Goal: Task Accomplishment & Management: Complete application form

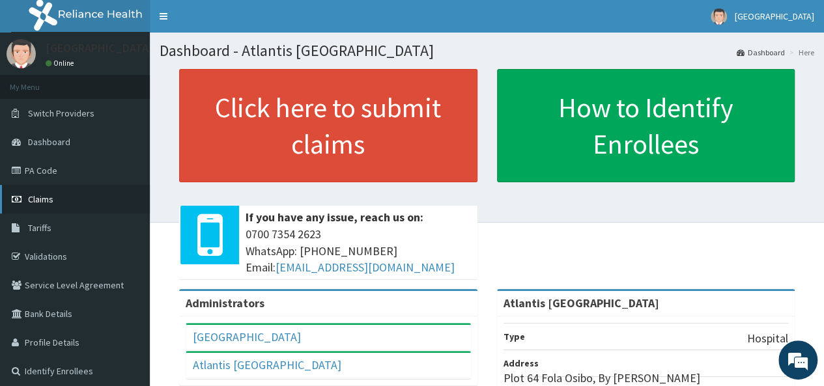
click at [39, 203] on span "Claims" at bounding box center [40, 199] width 25 height 12
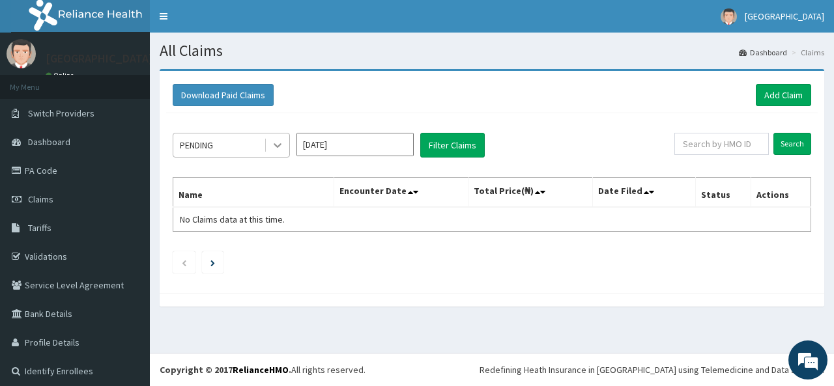
click at [272, 143] on icon at bounding box center [277, 145] width 13 height 13
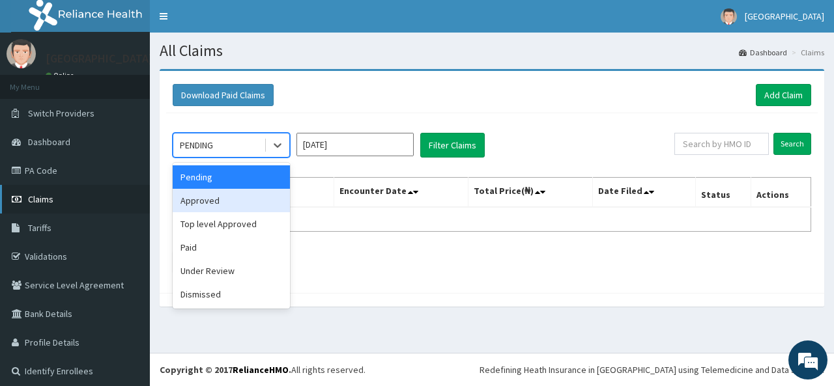
click at [57, 199] on link "Claims" at bounding box center [75, 199] width 150 height 29
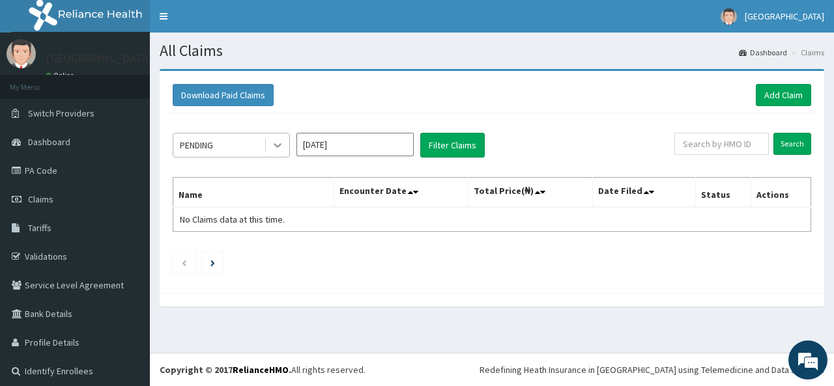
click at [281, 139] on icon at bounding box center [277, 145] width 13 height 13
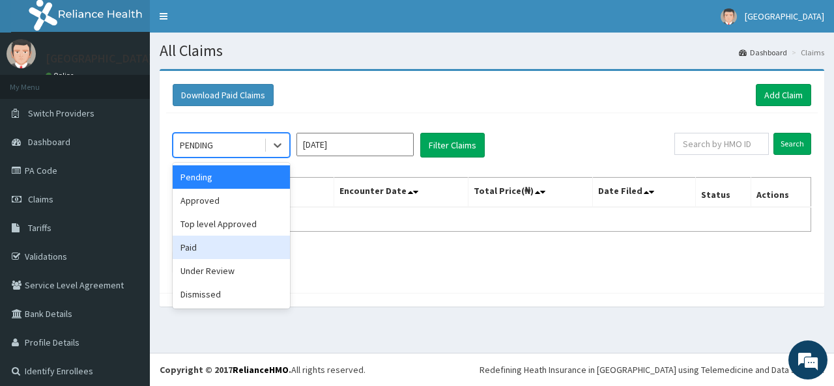
click at [431, 108] on div "Download Paid Claims Add Claim" at bounding box center [491, 96] width 651 height 36
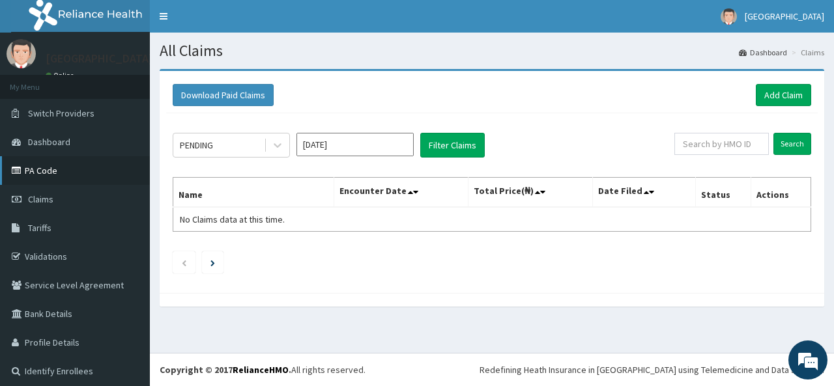
click at [64, 167] on link "PA Code" at bounding box center [75, 170] width 150 height 29
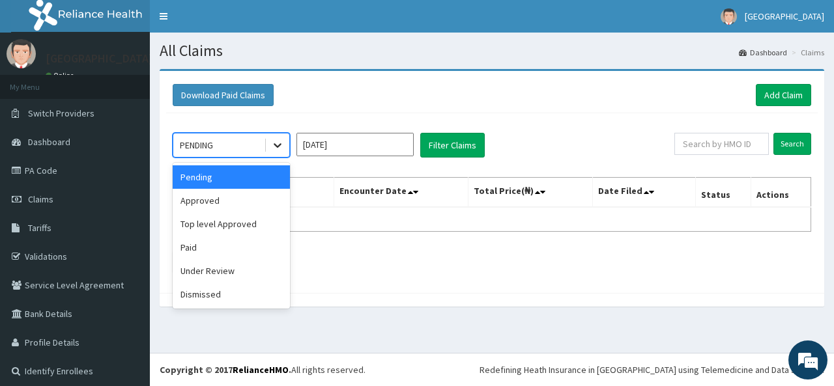
click at [280, 149] on icon at bounding box center [277, 145] width 13 height 13
click at [399, 113] on div "option Pending focused, 1 of 6. 6 results available. Use Up and Down to choose …" at bounding box center [491, 199] width 651 height 173
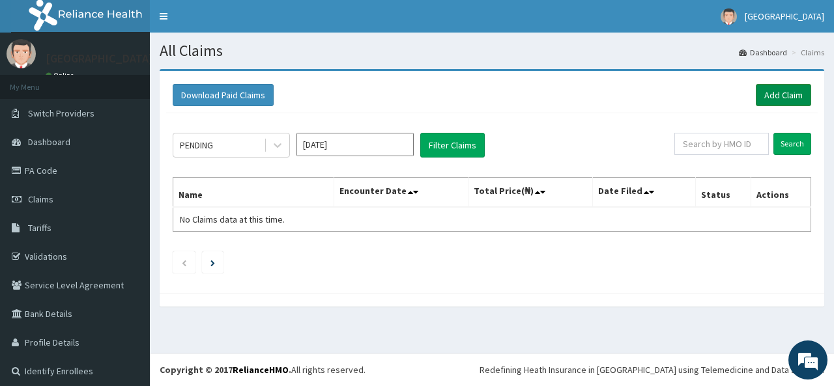
click at [760, 89] on link "Add Claim" at bounding box center [783, 95] width 55 height 22
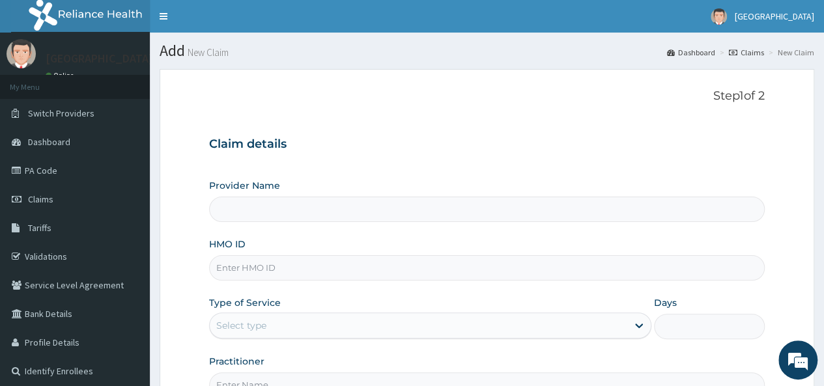
click at [296, 214] on input "Provider Name" at bounding box center [487, 209] width 556 height 25
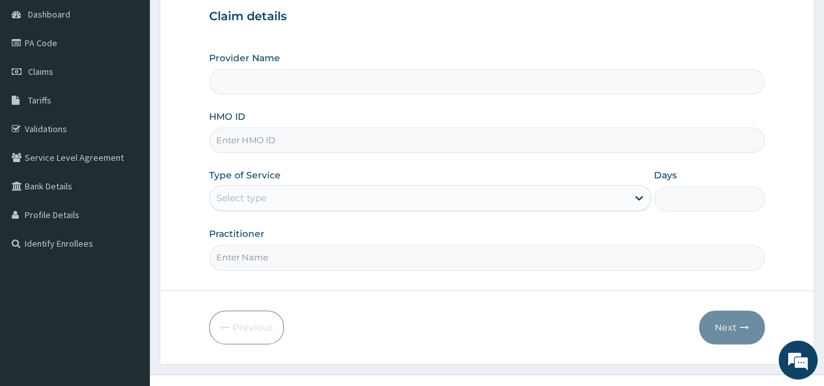
scroll to position [130, 0]
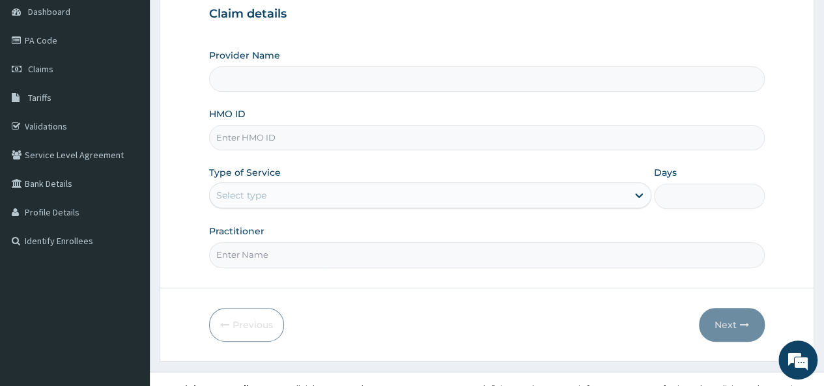
type input "Atlantis [GEOGRAPHIC_DATA]"
drag, startPoint x: 263, startPoint y: 145, endPoint x: 434, endPoint y: 81, distance: 182.6
click at [434, 81] on input "Atlantis Pediatric Hospital" at bounding box center [487, 78] width 556 height 25
click at [284, 137] on input "HMO ID" at bounding box center [487, 137] width 556 height 25
paste input "CMC/10153/D"
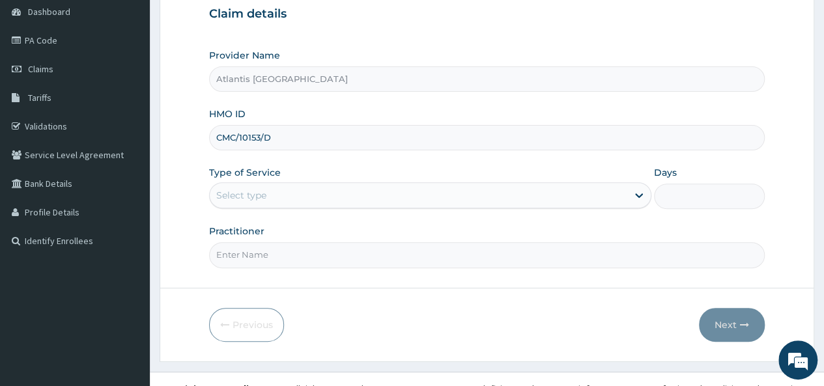
scroll to position [0, 0]
click at [288, 146] on input "CMC/10153/D" at bounding box center [487, 137] width 556 height 25
type input "CMC/10153/D"
click at [285, 192] on div "Select type" at bounding box center [419, 195] width 418 height 21
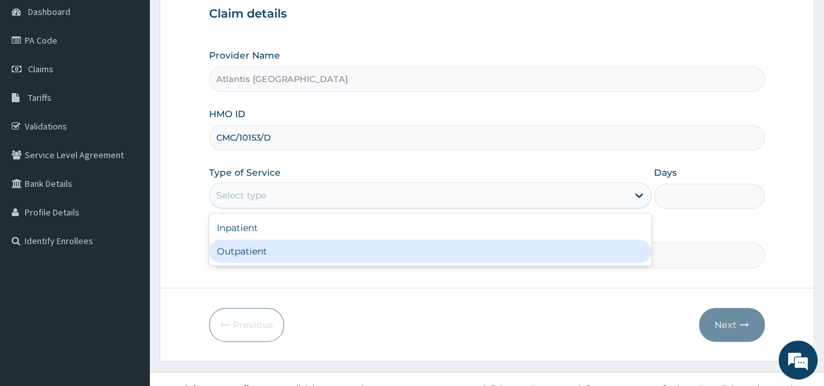
click at [250, 251] on div "Outpatient" at bounding box center [430, 251] width 442 height 23
type input "1"
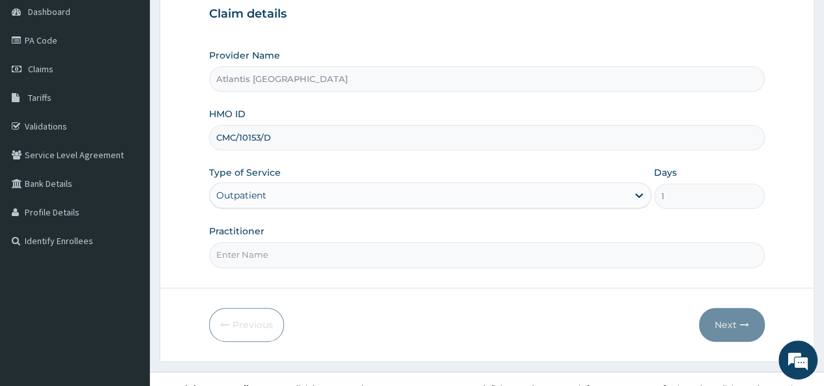
click at [287, 246] on input "Practitioner" at bounding box center [487, 254] width 556 height 25
paste input "Dr. Olufunke Odekunl"
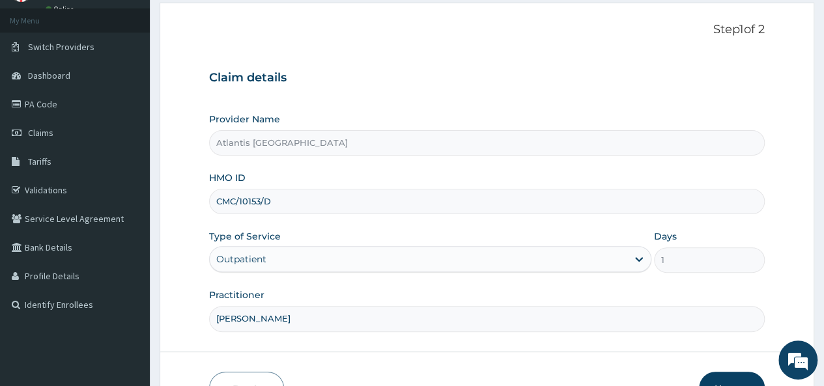
scroll to position [130, 0]
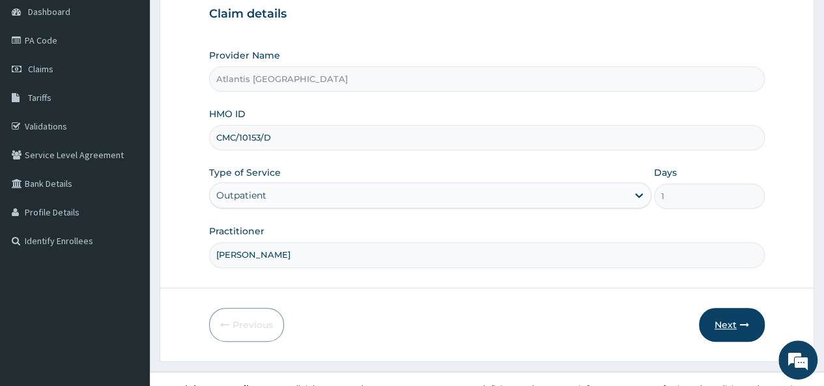
type input "Dr. Olufunke Odekunle"
click at [726, 311] on button "Next" at bounding box center [732, 325] width 66 height 34
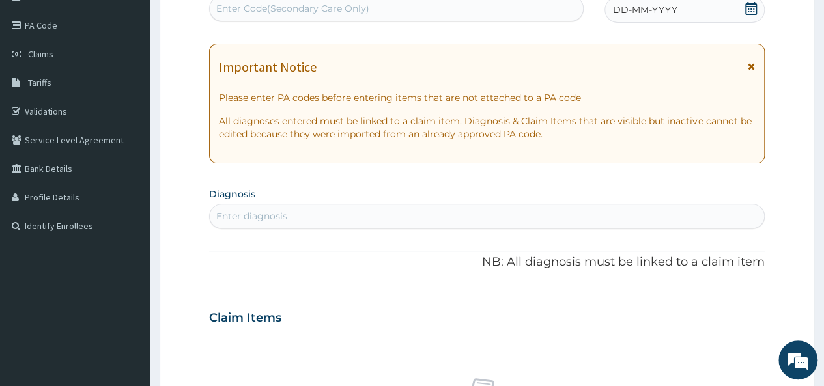
scroll to position [261, 0]
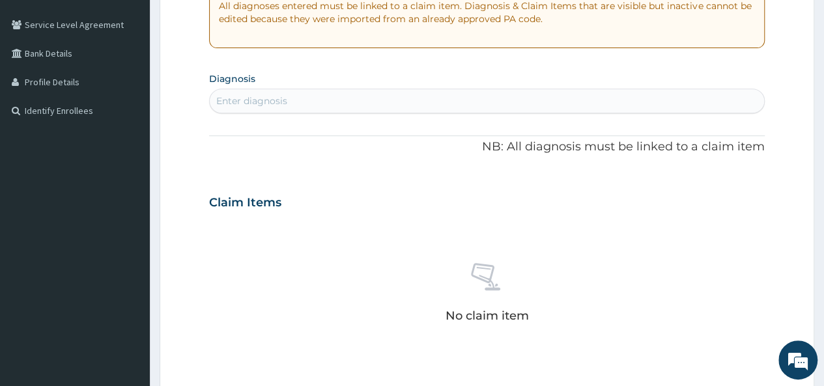
click at [332, 106] on div "Enter diagnosis" at bounding box center [487, 101] width 554 height 21
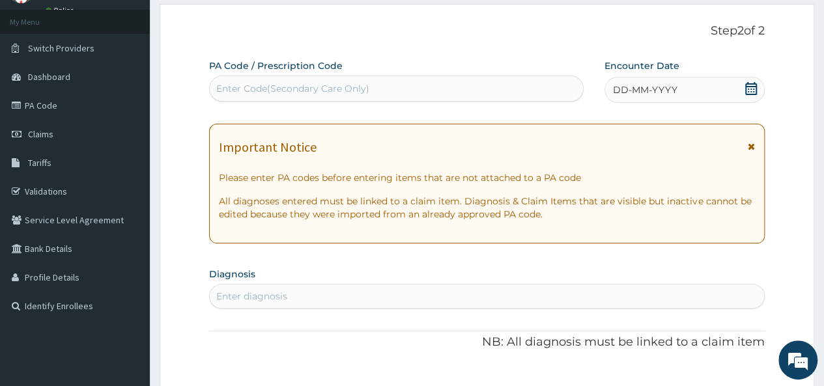
paste input "c"
type input "cough"
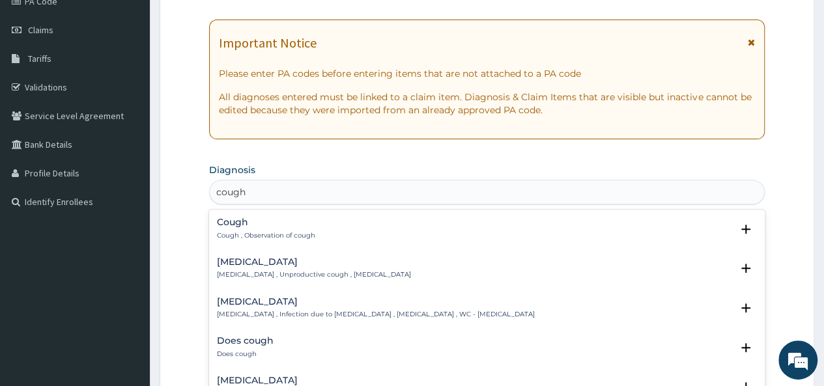
scroll to position [261, 0]
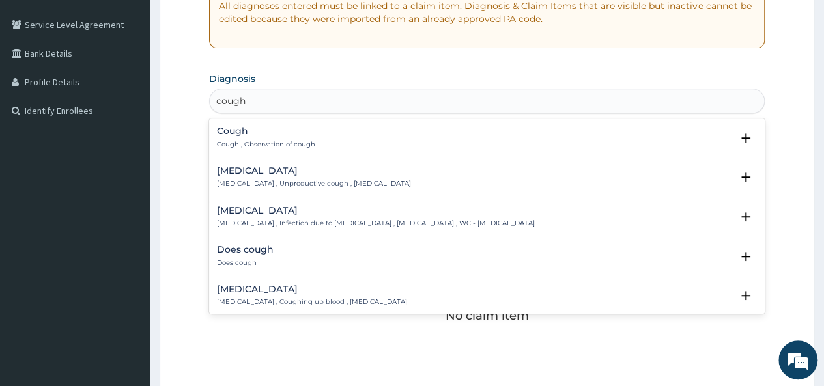
click at [263, 139] on div "Cough Cough , Observation of cough" at bounding box center [266, 137] width 98 height 23
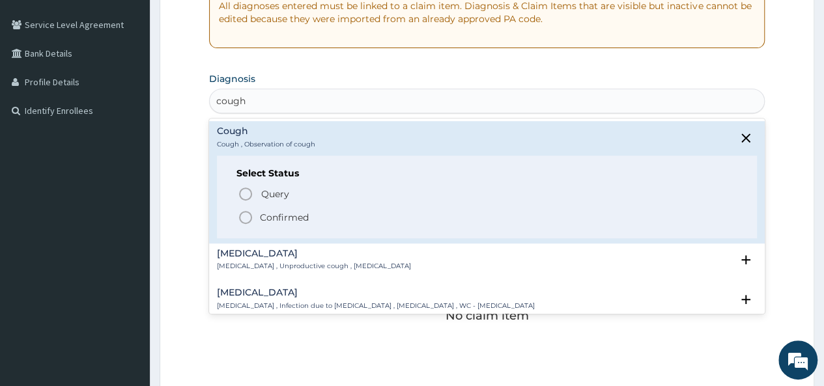
click at [246, 221] on icon "status option filled" at bounding box center [246, 218] width 16 height 16
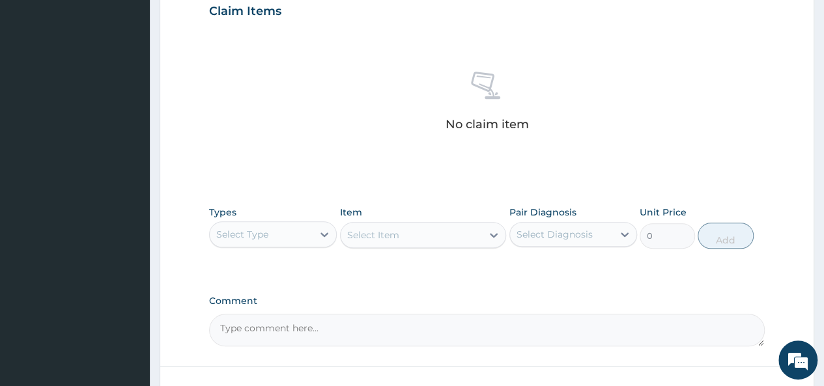
scroll to position [521, 0]
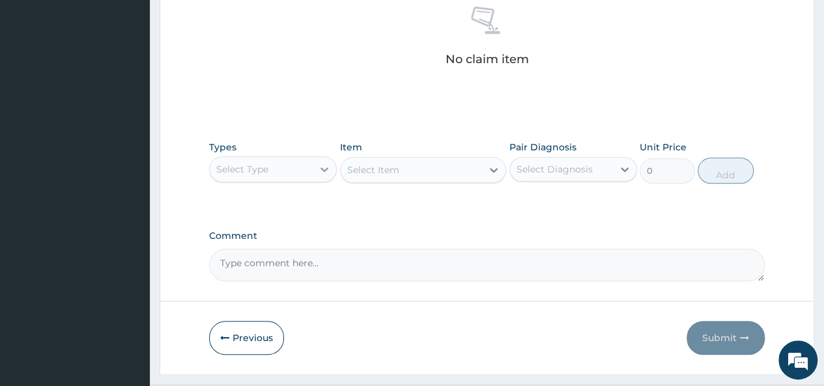
click at [323, 175] on div at bounding box center [324, 169] width 23 height 23
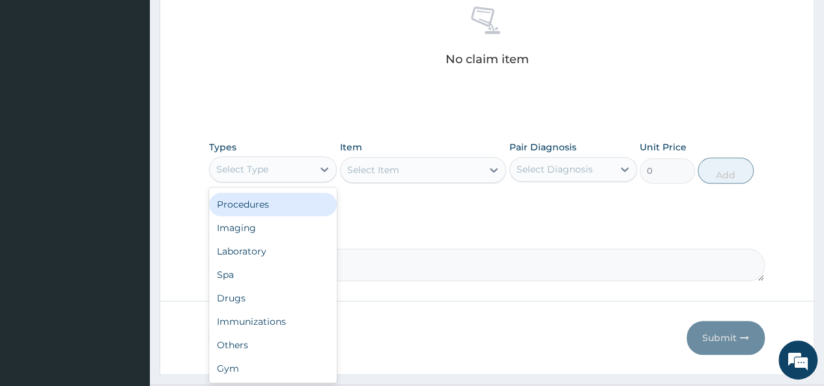
scroll to position [0, 0]
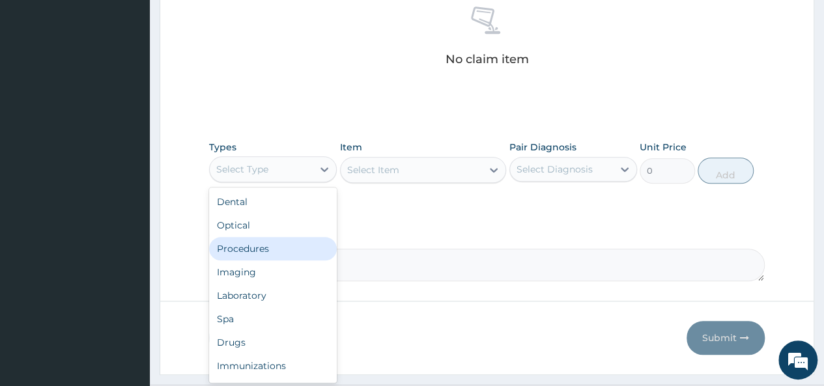
click at [248, 244] on div "Procedures" at bounding box center [273, 248] width 128 height 23
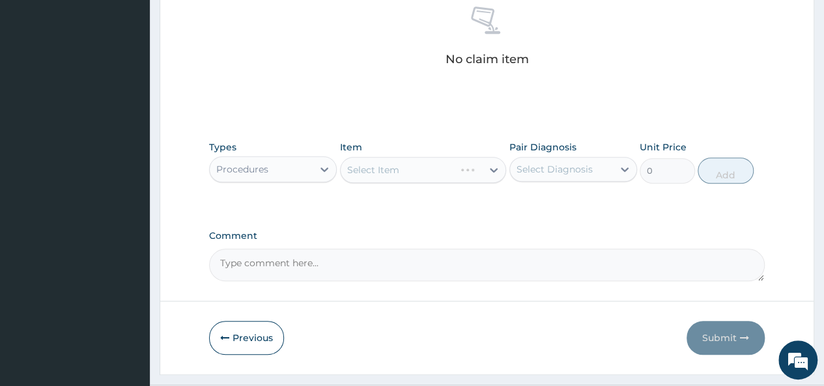
click at [415, 166] on div "Select Item" at bounding box center [423, 170] width 167 height 26
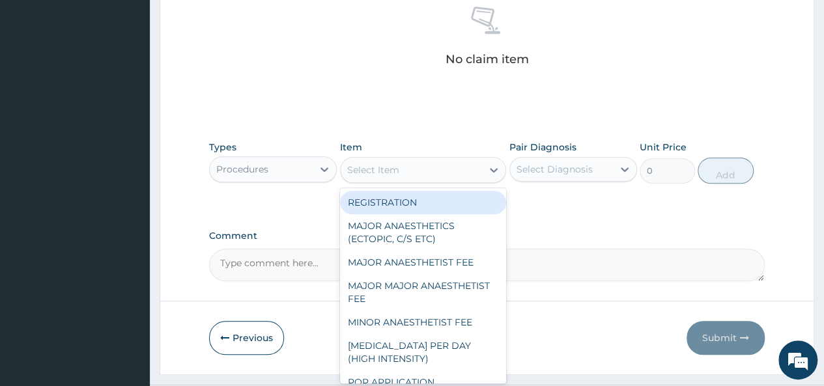
click at [433, 174] on div "Select Item" at bounding box center [412, 170] width 142 height 21
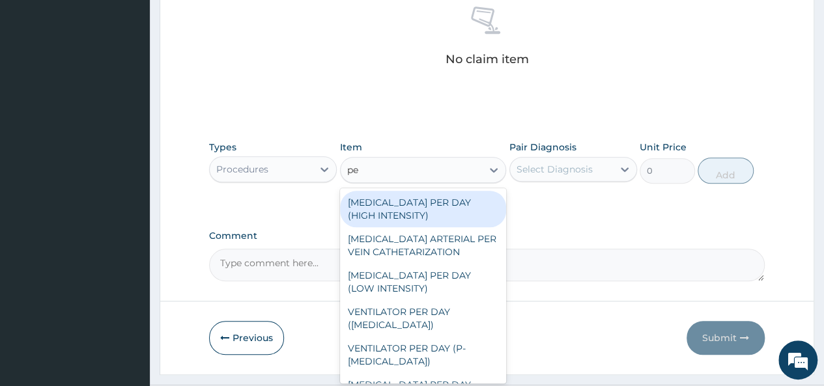
type input "ped"
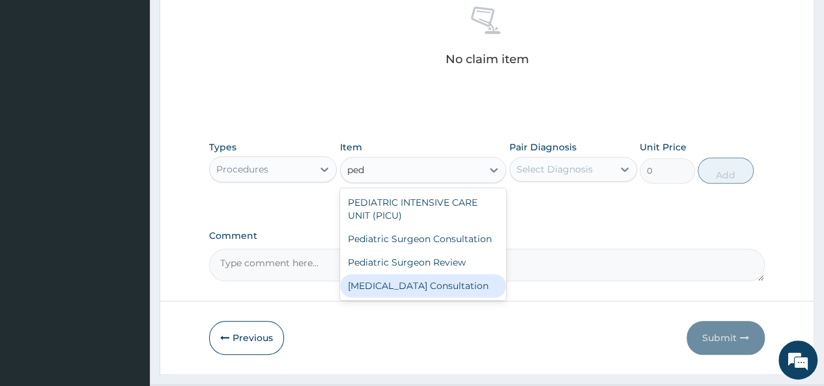
click at [422, 287] on div "Pediatrician Consultation" at bounding box center [423, 285] width 167 height 23
type input "42240"
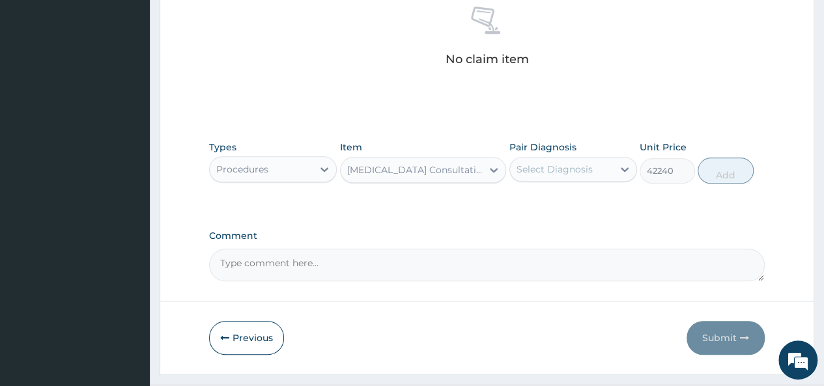
click at [575, 170] on div "Select Diagnosis" at bounding box center [555, 169] width 76 height 13
click at [549, 200] on label "Cough" at bounding box center [546, 201] width 31 height 13
checkbox input "true"
click at [719, 169] on button "Add" at bounding box center [725, 171] width 55 height 26
type input "0"
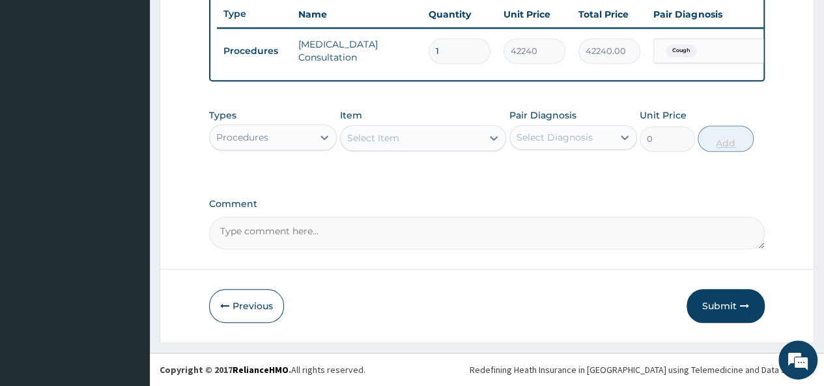
scroll to position [499, 0]
click at [285, 135] on div "Procedures" at bounding box center [261, 137] width 103 height 21
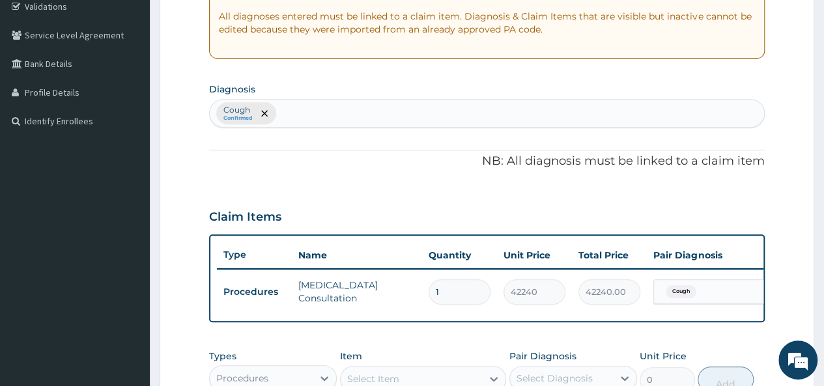
scroll to position [238, 0]
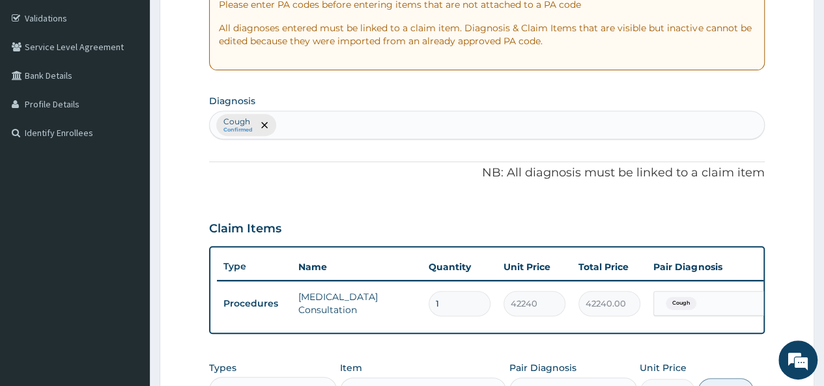
click at [315, 135] on div "Cough Confirmed" at bounding box center [487, 124] width 554 height 27
type input "j"
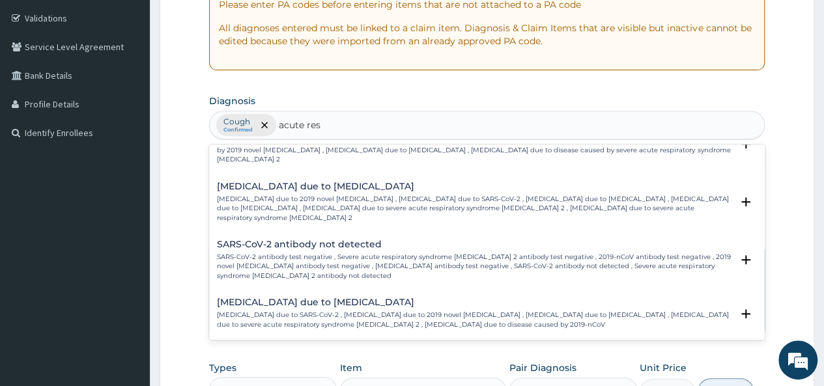
scroll to position [1088, 0]
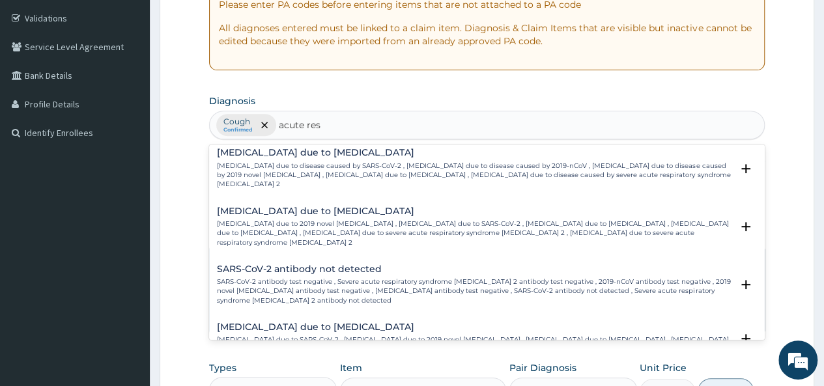
click at [334, 371] on h4 "Acute upper respiratory infection" at bounding box center [404, 376] width 375 height 10
click at [421, 384] on p "Acute [MEDICAL_DATA] , Acute [MEDICAL_DATA] , Acute URI ([MEDICAL_DATA]) , AURT…" at bounding box center [404, 388] width 375 height 9
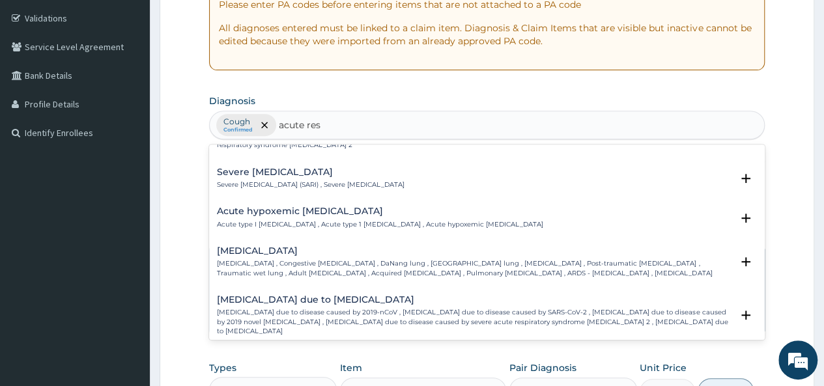
scroll to position [1479, 0]
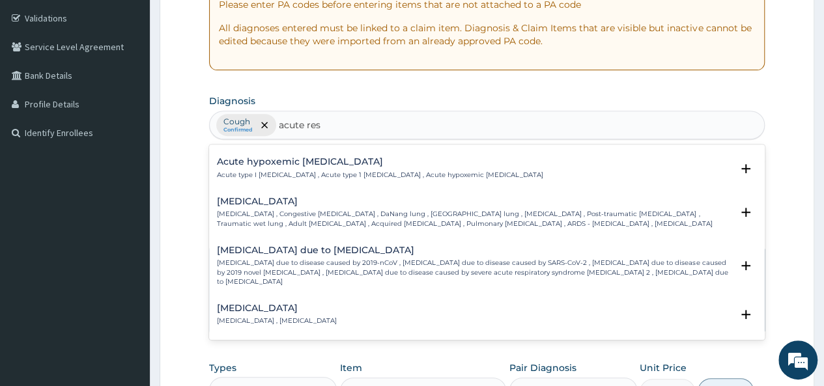
type input "acute res"
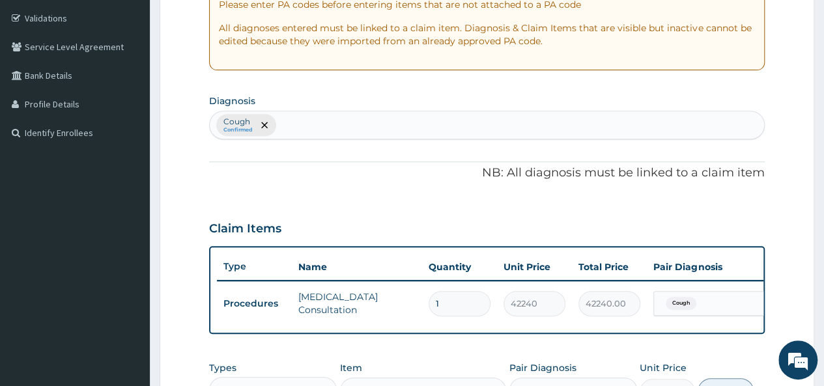
click at [783, 237] on form "Step 2 of 2 PA Code / Prescription Code Enter Code(Secondary Care Only) Encount…" at bounding box center [487, 213] width 655 height 765
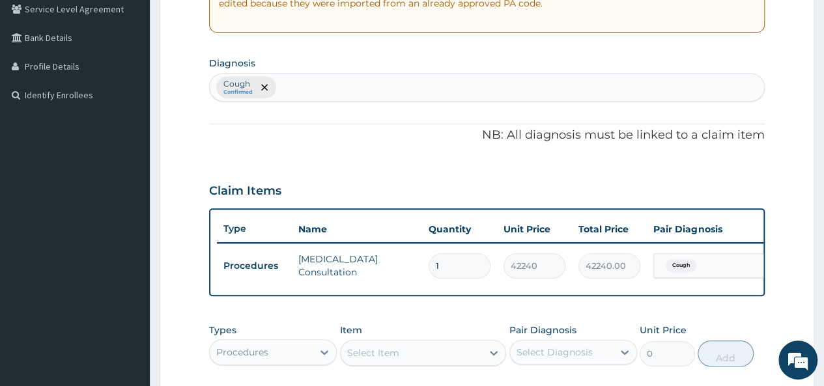
scroll to position [304, 0]
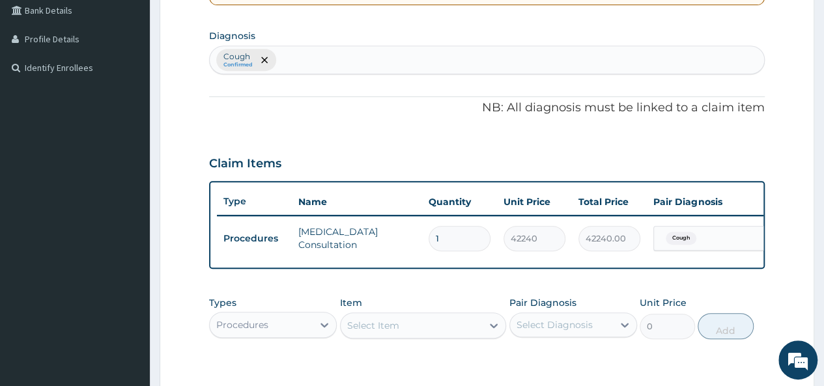
click at [315, 57] on div "Cough Confirmed" at bounding box center [487, 59] width 554 height 27
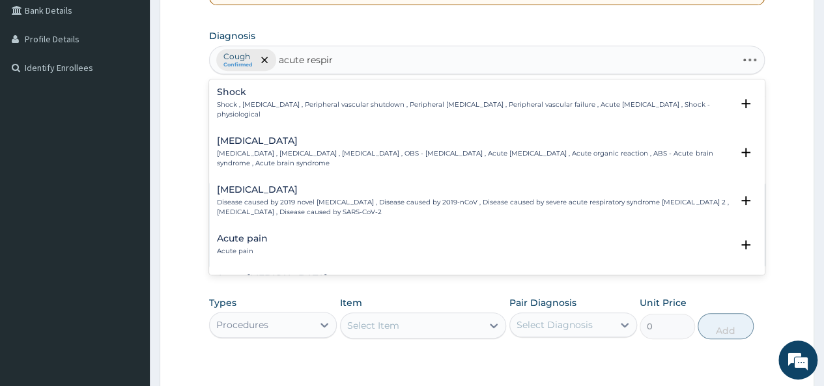
type input "acute respira"
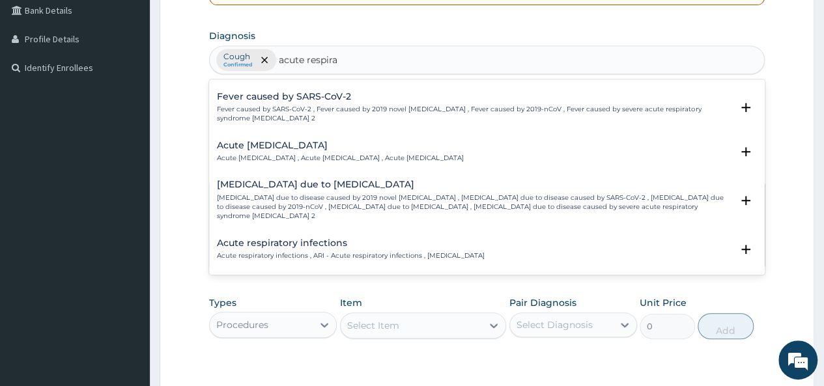
scroll to position [586, 0]
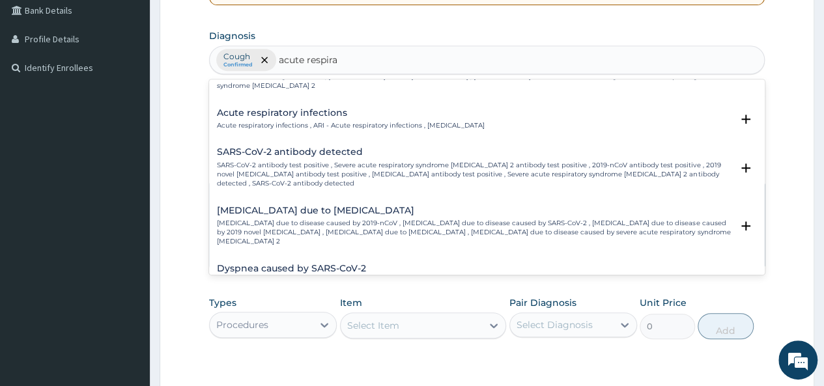
click at [318, 121] on p "Acute respiratory infections , ARI - Acute respiratory infections , Acute respi…" at bounding box center [351, 125] width 268 height 9
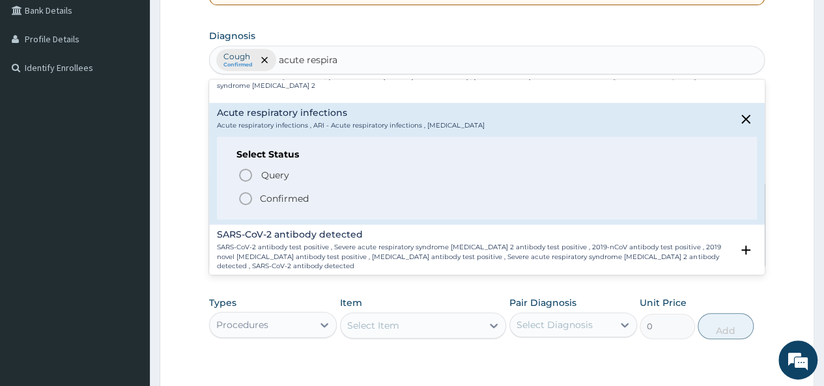
click at [244, 191] on icon "status option filled" at bounding box center [246, 199] width 16 height 16
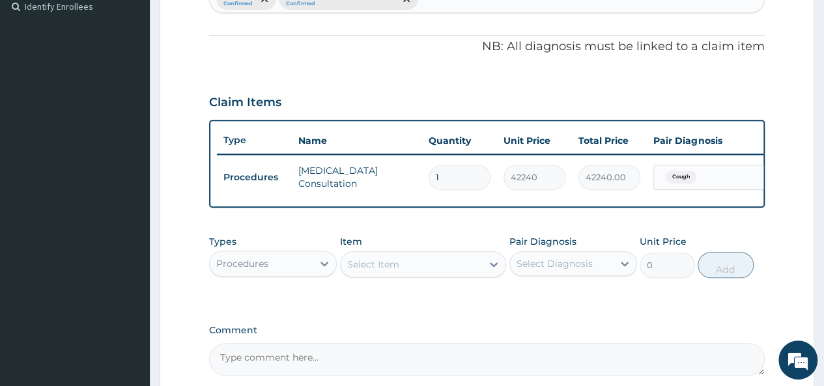
scroll to position [434, 0]
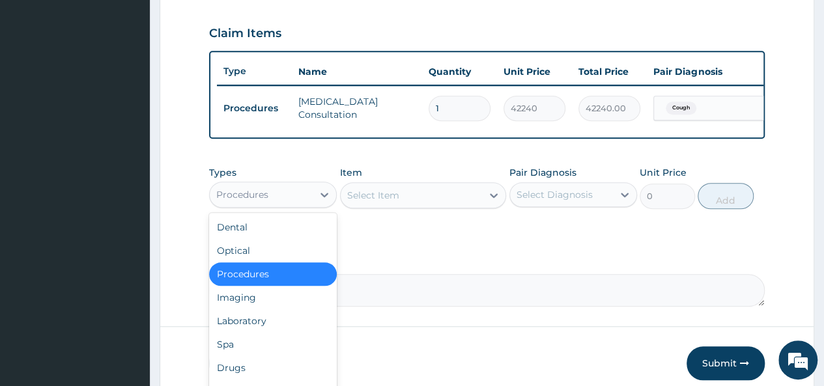
click at [309, 205] on div "Procedures" at bounding box center [261, 194] width 103 height 21
click at [284, 205] on div "Procedures" at bounding box center [261, 194] width 103 height 21
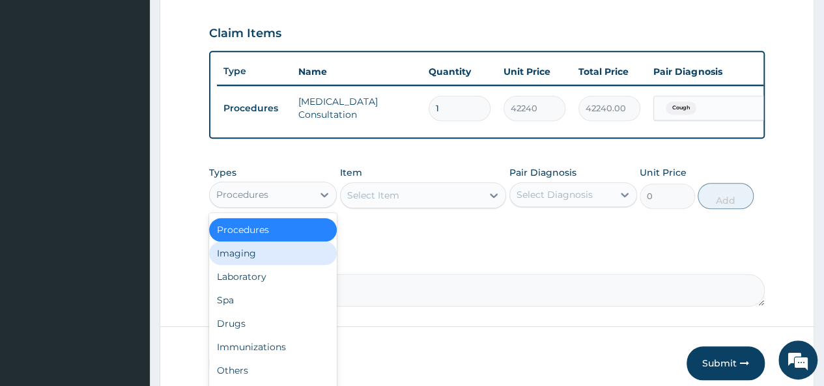
scroll to position [0, 0]
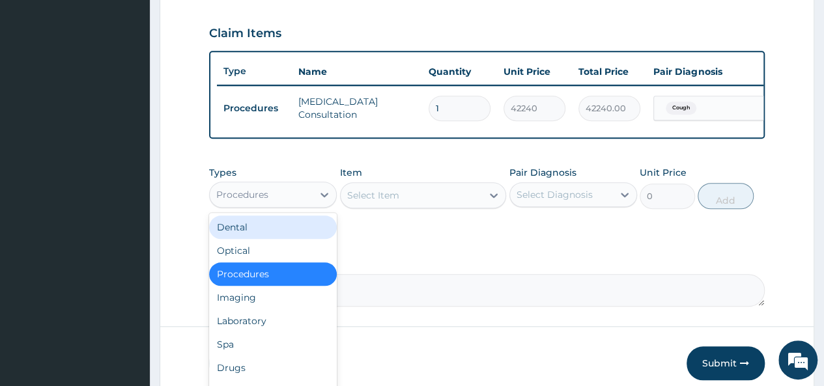
click at [276, 205] on div "Procedures" at bounding box center [261, 194] width 103 height 21
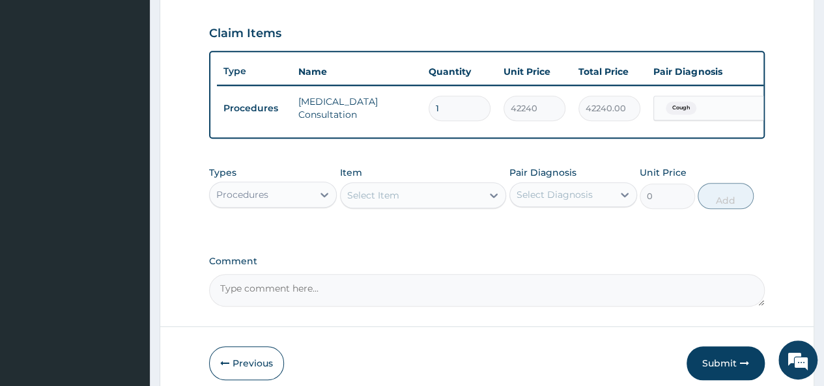
click at [276, 205] on div "Procedures" at bounding box center [261, 194] width 103 height 21
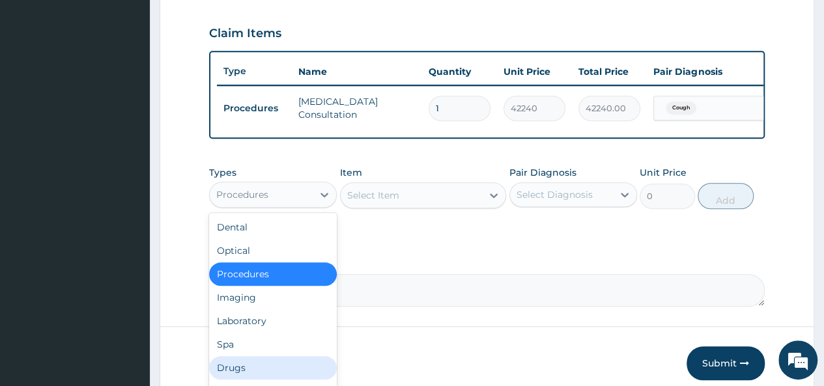
click at [237, 375] on div "Drugs" at bounding box center [273, 367] width 128 height 23
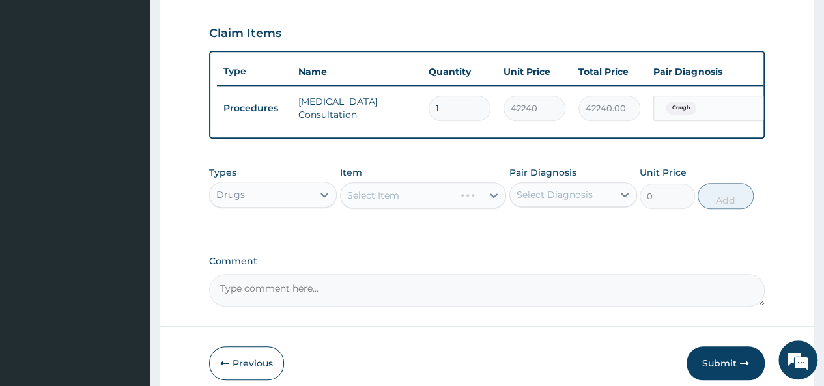
click at [407, 208] on div "Select Item" at bounding box center [423, 195] width 167 height 26
click at [413, 208] on div "Select Item" at bounding box center [423, 195] width 167 height 26
click at [438, 196] on div "Select Item" at bounding box center [412, 195] width 142 height 21
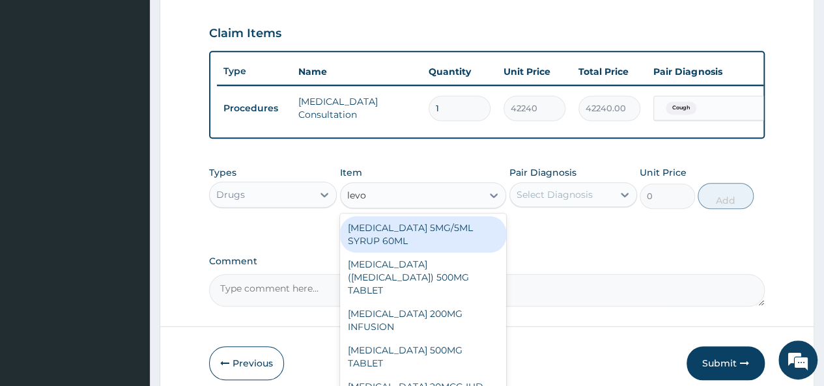
type input "levoc"
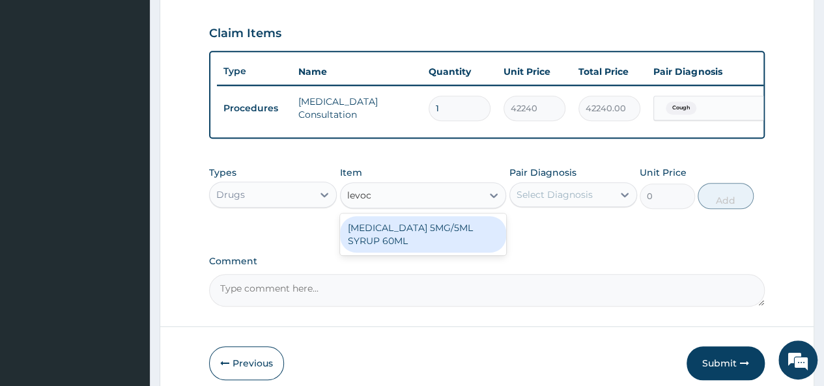
click at [420, 233] on div "LEVOCETIRIZINE 5MG/5ML SYRUP 60ML" at bounding box center [423, 234] width 167 height 36
type input "4284"
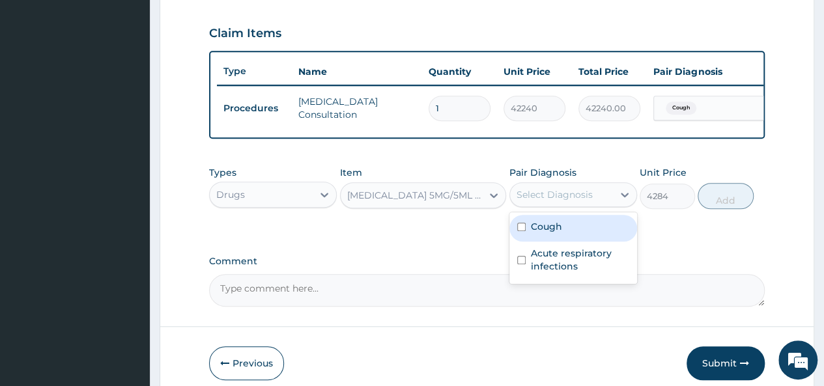
click at [578, 199] on div "Select Diagnosis" at bounding box center [555, 194] width 76 height 13
click at [522, 231] on input "checkbox" at bounding box center [521, 227] width 8 height 8
checkbox input "true"
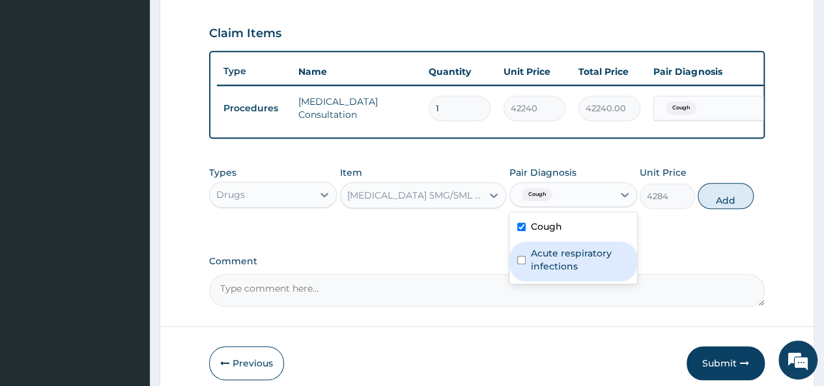
click at [519, 264] on input "checkbox" at bounding box center [521, 260] width 8 height 8
checkbox input "true"
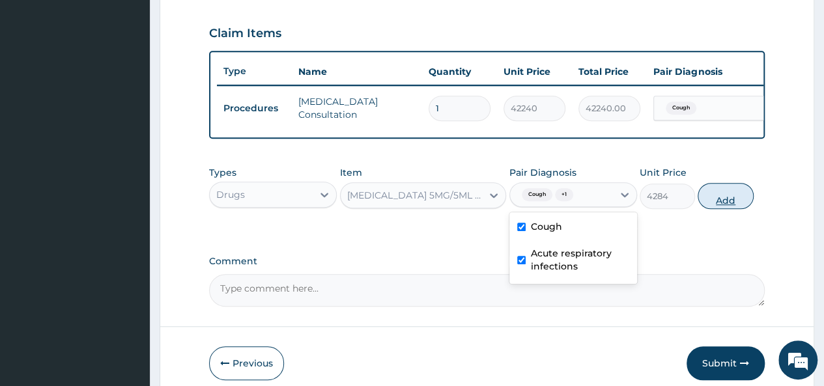
click at [706, 208] on button "Add" at bounding box center [725, 196] width 55 height 26
type input "0"
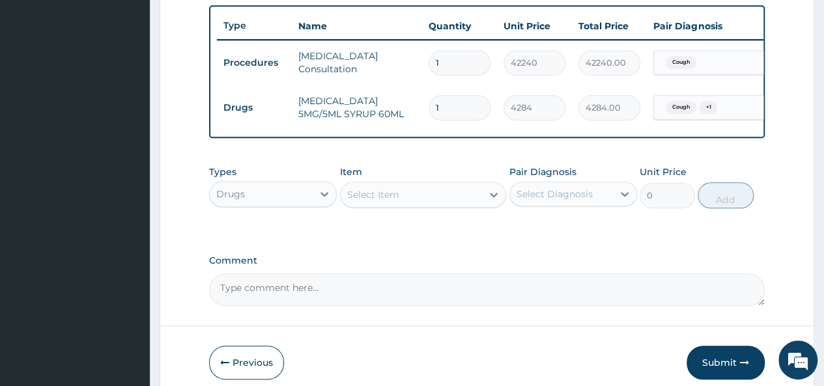
scroll to position [544, 0]
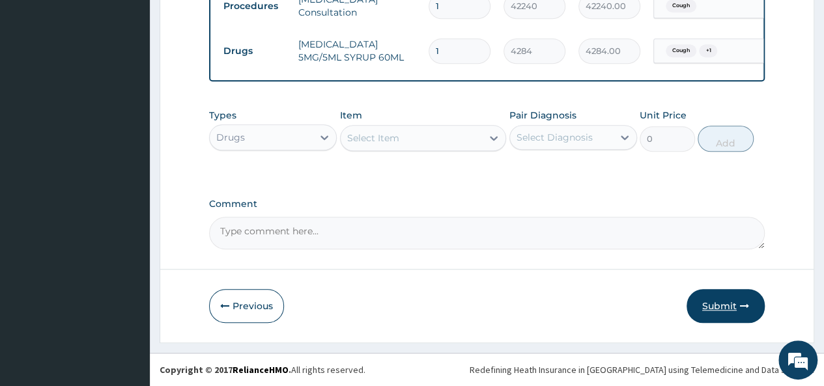
click at [717, 306] on button "Submit" at bounding box center [726, 306] width 78 height 34
click at [722, 305] on button "Submit" at bounding box center [726, 306] width 78 height 34
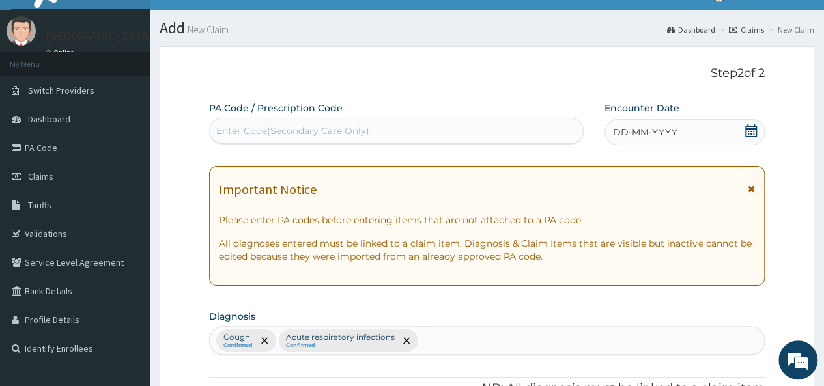
scroll to position [0, 0]
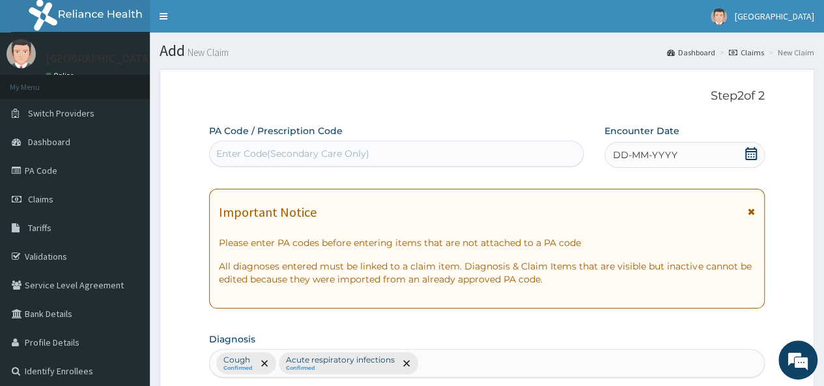
click at [455, 154] on div "Enter Code(Secondary Care Only)" at bounding box center [396, 153] width 373 height 21
click at [745, 154] on icon at bounding box center [751, 153] width 12 height 13
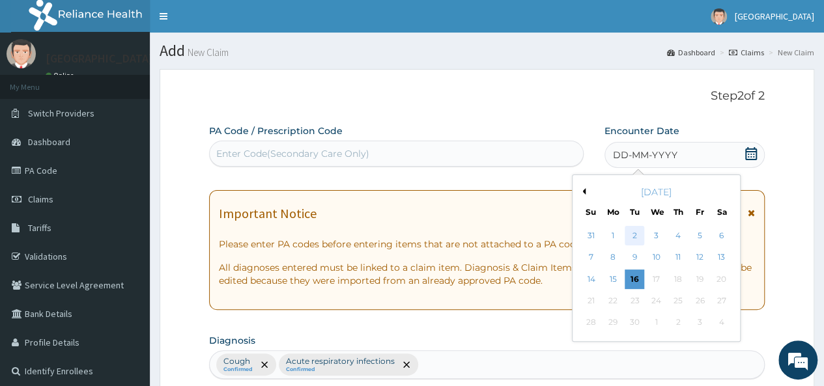
click at [637, 234] on div "2" at bounding box center [635, 236] width 20 height 20
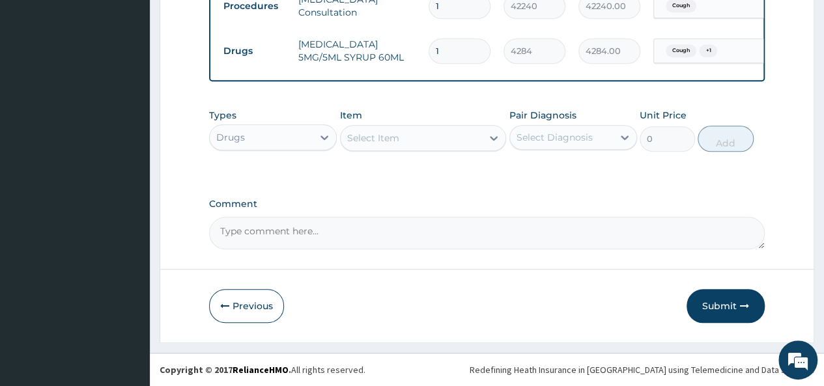
click at [724, 307] on button "Submit" at bounding box center [726, 306] width 78 height 34
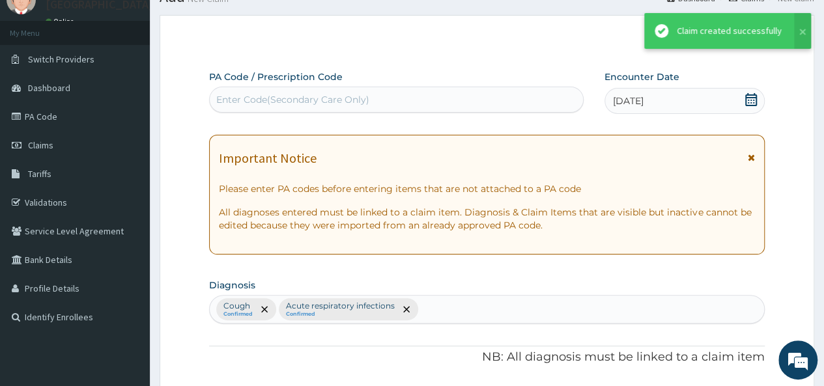
scroll to position [544, 0]
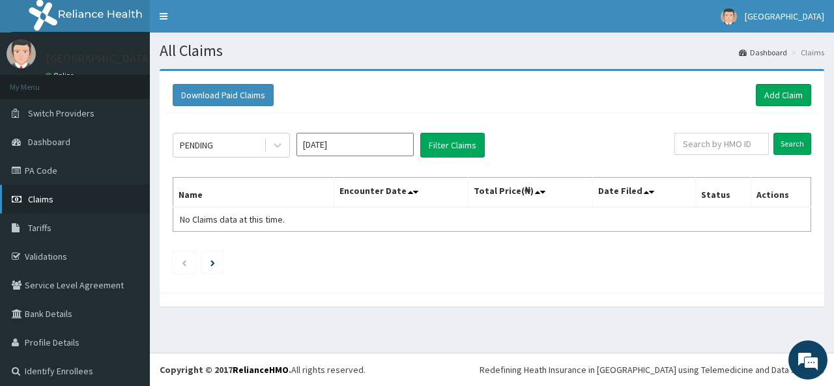
click at [45, 191] on link "Claims" at bounding box center [75, 199] width 150 height 29
click at [274, 147] on icon at bounding box center [277, 145] width 13 height 13
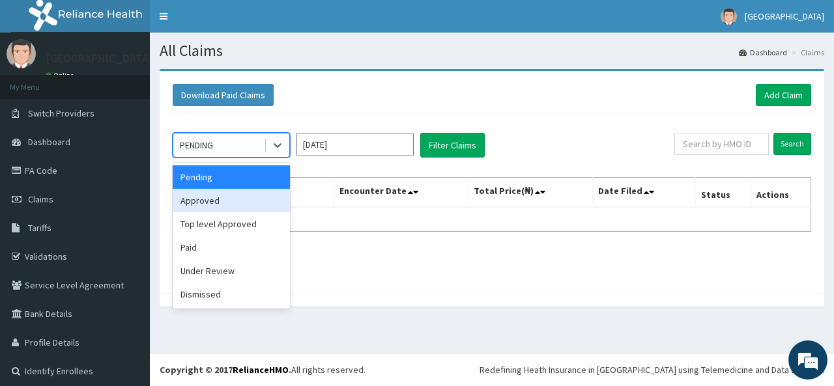
click at [209, 206] on div "Approved" at bounding box center [231, 200] width 117 height 23
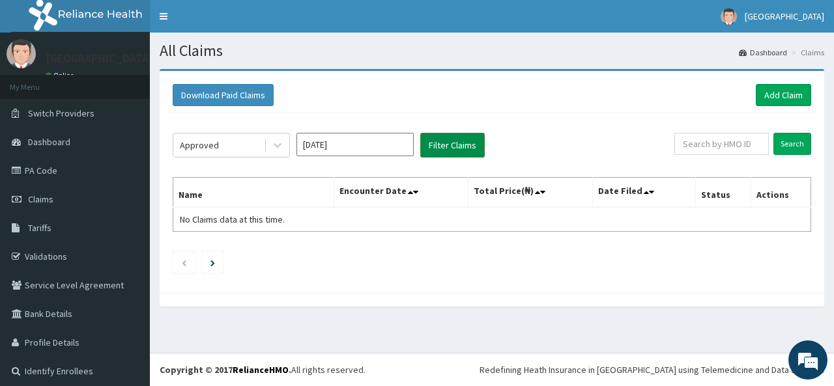
click at [429, 147] on button "Filter Claims" at bounding box center [452, 145] width 64 height 25
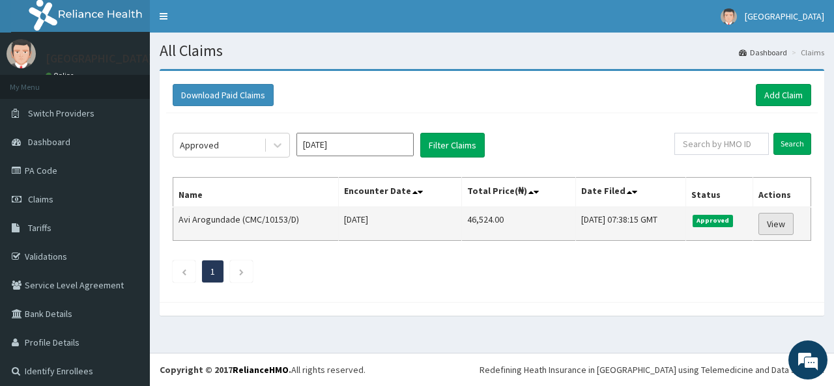
click at [767, 222] on link "View" at bounding box center [775, 224] width 35 height 22
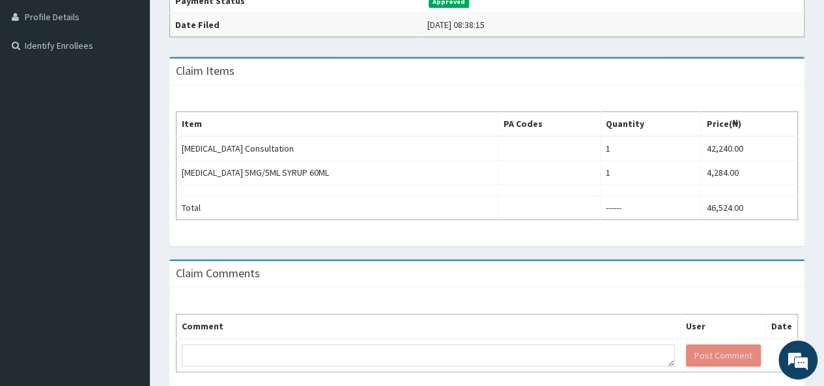
scroll to position [130, 0]
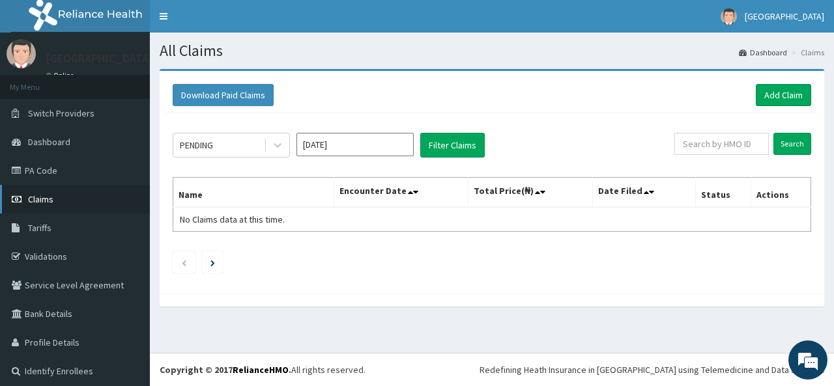
click at [50, 196] on span "Claims" at bounding box center [40, 199] width 25 height 12
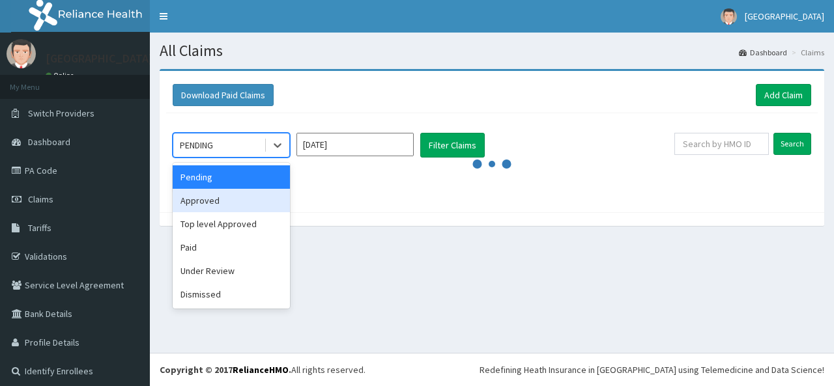
click at [200, 197] on div "Approved" at bounding box center [231, 200] width 117 height 23
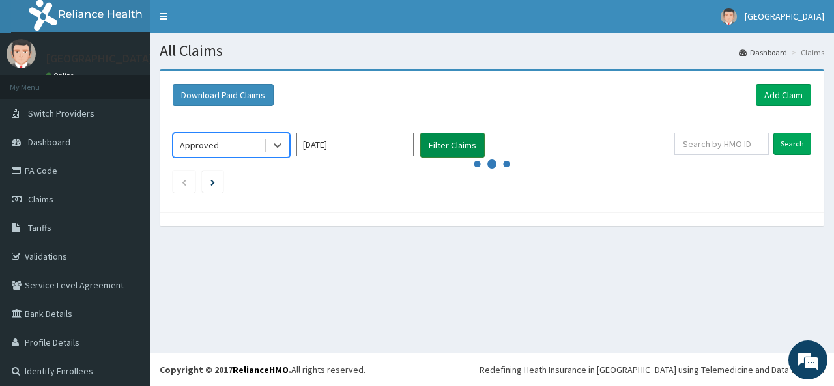
click at [439, 147] on button "Filter Claims" at bounding box center [452, 145] width 64 height 25
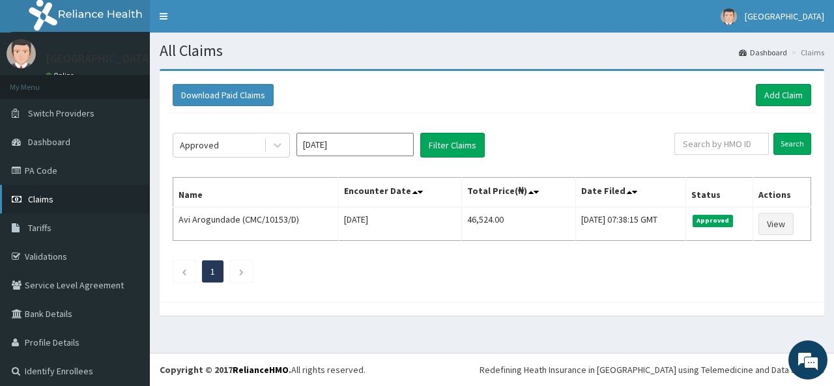
click at [60, 197] on link "Claims" at bounding box center [75, 199] width 150 height 29
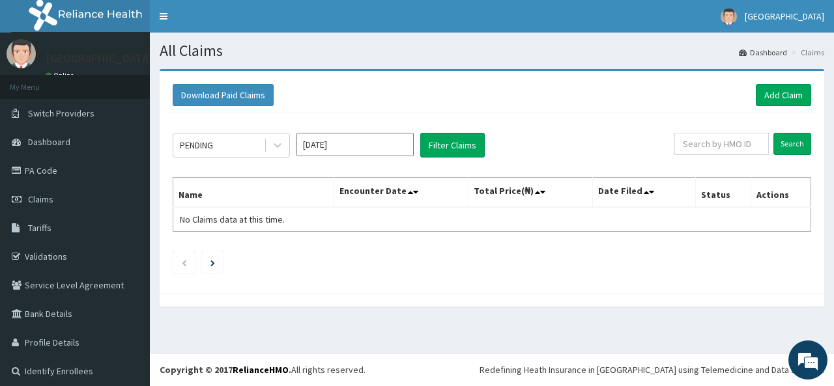
drag, startPoint x: 717, startPoint y: 144, endPoint x: 539, endPoint y: 155, distance: 178.2
click at [539, 155] on div "PENDING Sep 2025 Filter Claims" at bounding box center [424, 145] width 502 height 25
click at [765, 102] on link "Add Claim" at bounding box center [783, 95] width 55 height 22
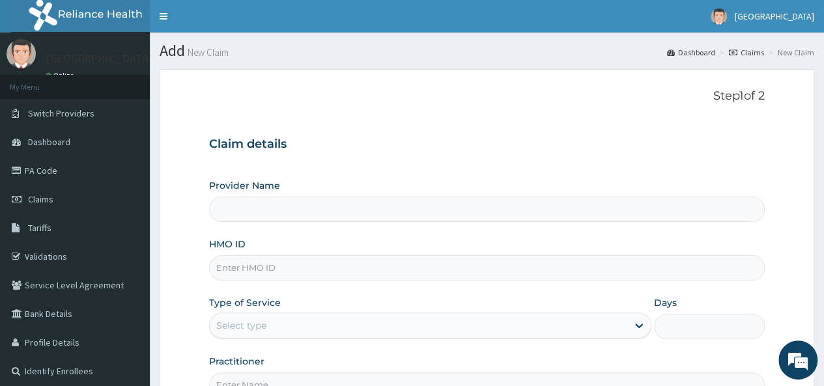
click at [270, 211] on input "Provider Name" at bounding box center [487, 209] width 556 height 25
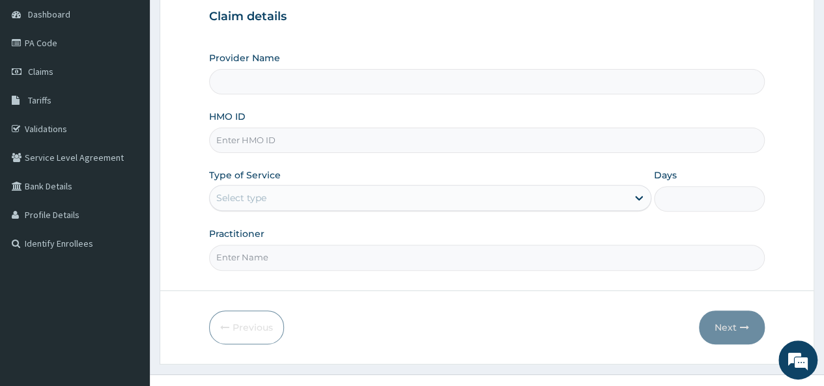
scroll to position [130, 0]
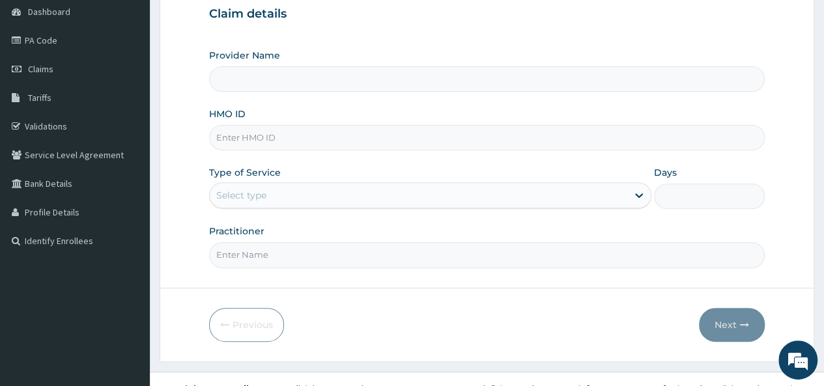
type input "Atlantis [GEOGRAPHIC_DATA]"
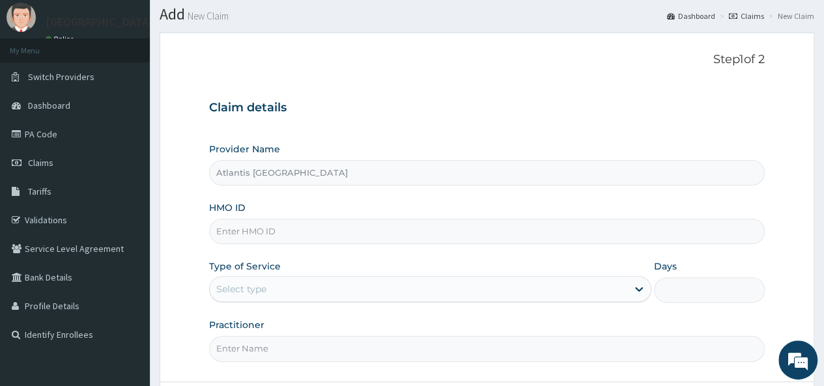
scroll to position [65, 0]
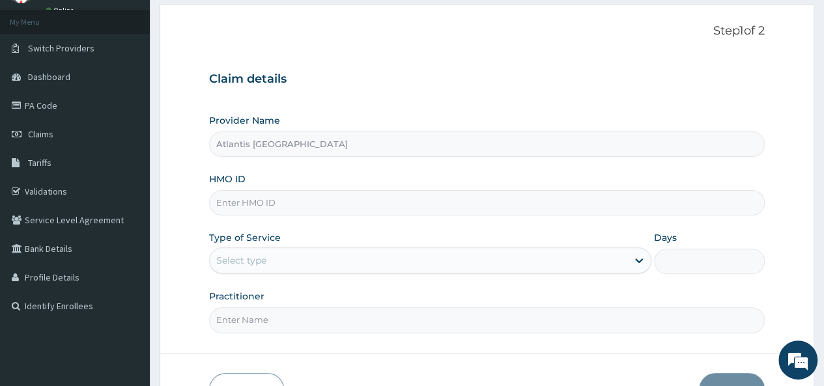
click at [255, 204] on input "HMO ID" at bounding box center [487, 202] width 556 height 25
paste input "CMC/10153/C"
type input "CMC/10153/C"
click at [264, 251] on div "Select type" at bounding box center [419, 260] width 418 height 21
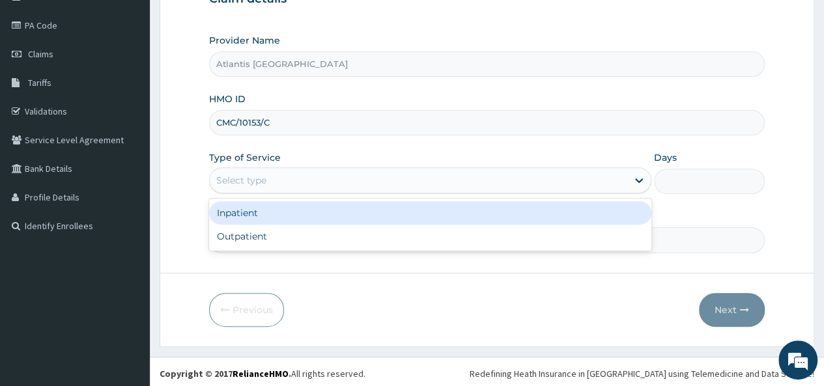
scroll to position [146, 0]
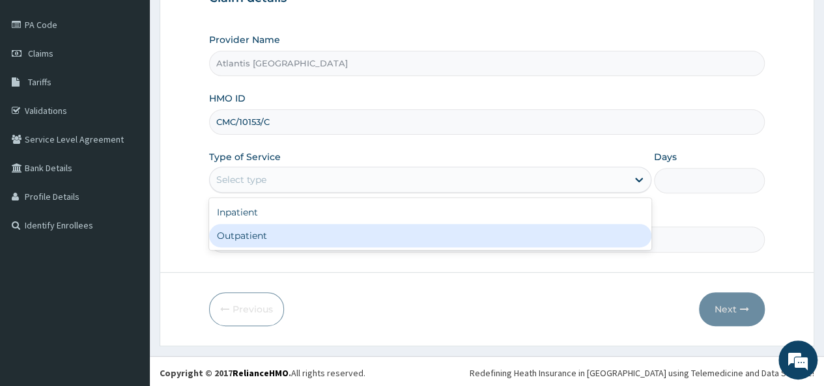
click at [247, 234] on div "Outpatient" at bounding box center [430, 235] width 442 height 23
type input "1"
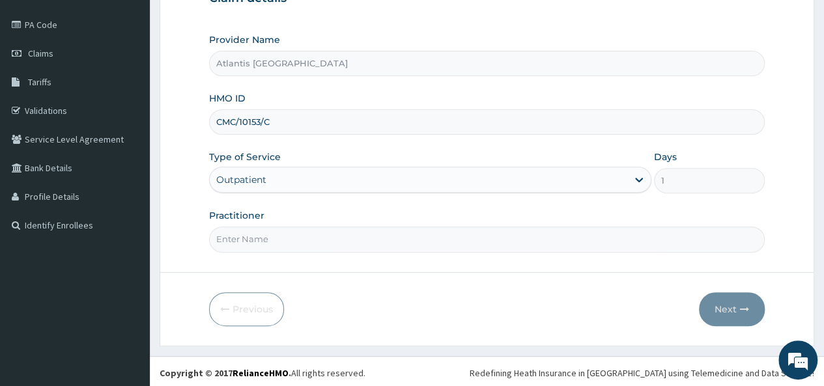
click at [264, 240] on input "Practitioner" at bounding box center [487, 239] width 556 height 25
click at [286, 173] on div "Outpatient" at bounding box center [419, 179] width 418 height 21
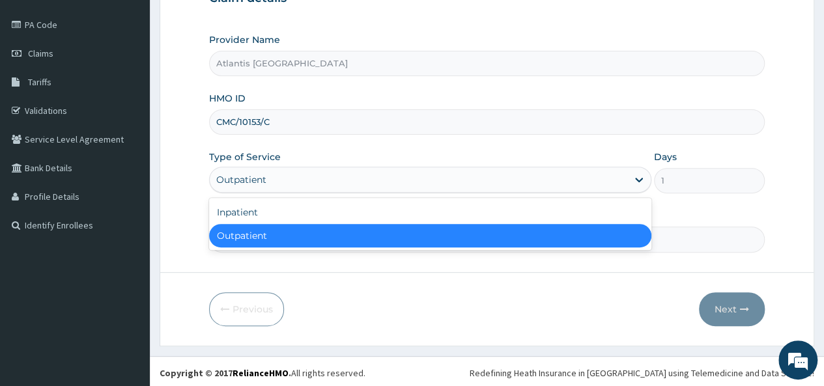
click at [245, 233] on div "Outpatient" at bounding box center [430, 235] width 442 height 23
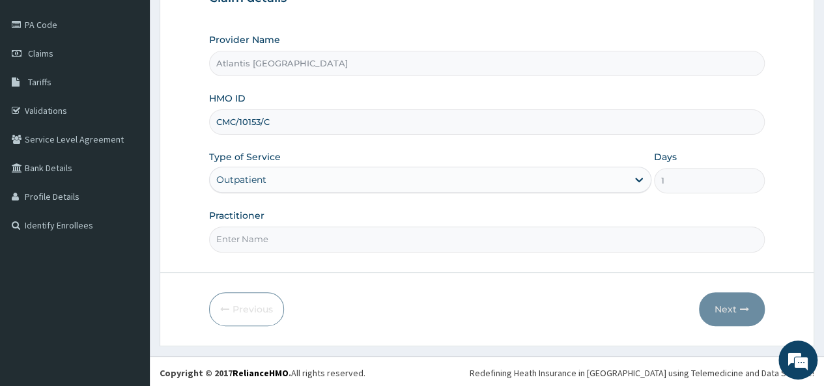
click at [256, 242] on input "Practitioner" at bounding box center [487, 239] width 556 height 25
paste input "Dr. Olufunke Odekunle"
type input "Dr. Olufunke Odekunle"
click at [725, 304] on button "Next" at bounding box center [732, 309] width 66 height 34
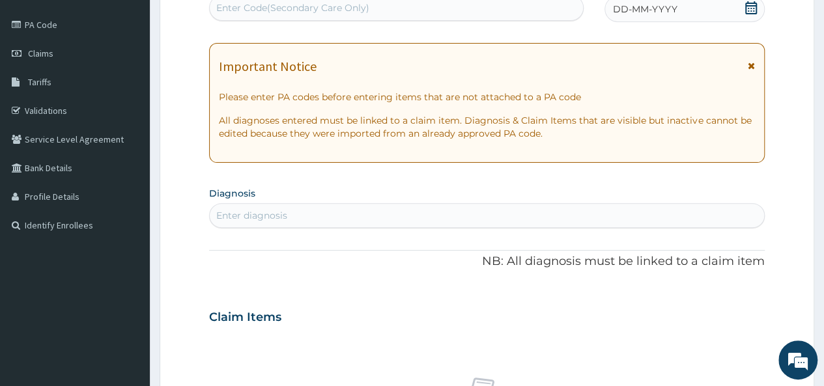
click at [332, 205] on div "Enter diagnosis" at bounding box center [487, 215] width 554 height 21
type input "cough"
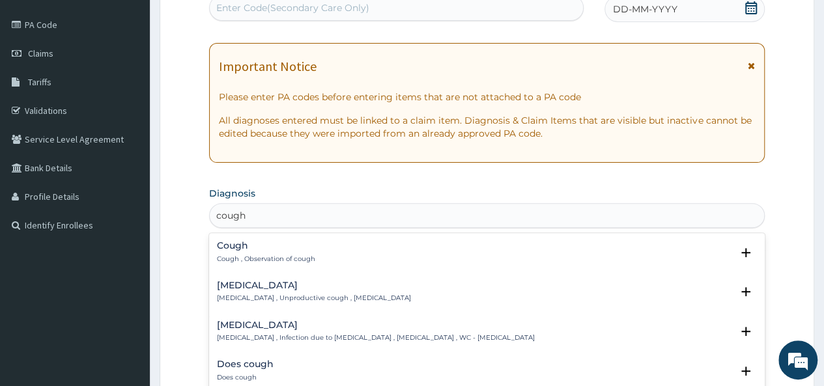
click at [238, 255] on p "Cough , Observation of cough" at bounding box center [266, 259] width 98 height 9
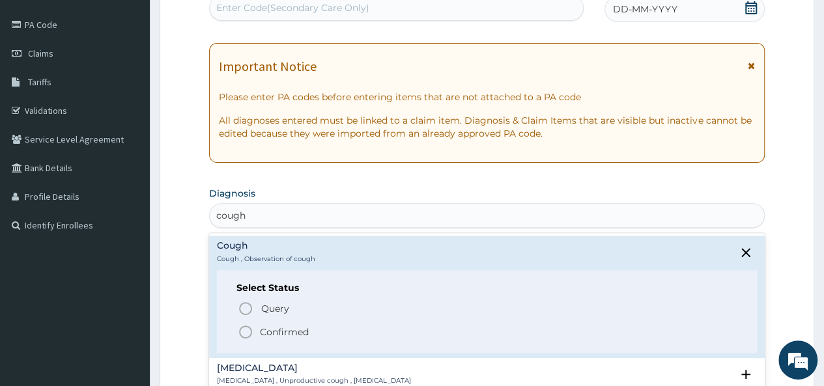
click at [259, 334] on span "Confirmed" at bounding box center [488, 332] width 500 height 16
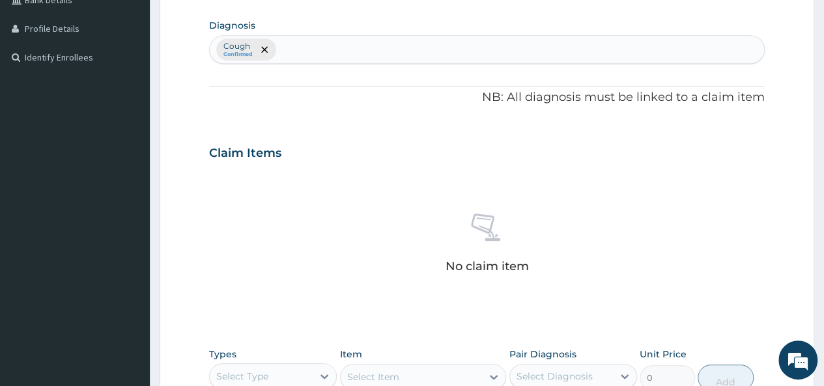
scroll to position [341, 0]
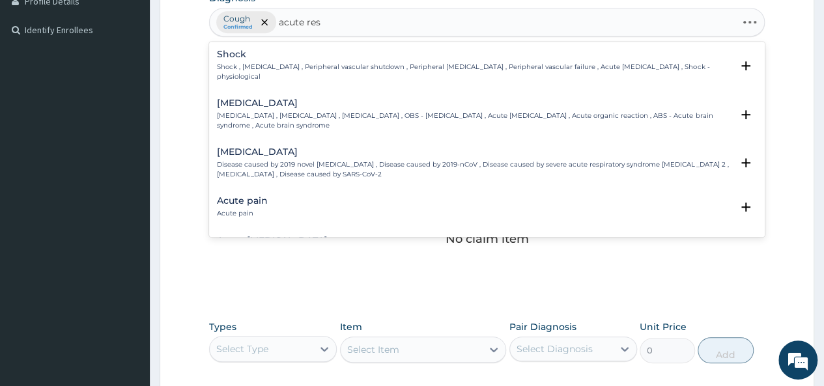
type input "acute resp"
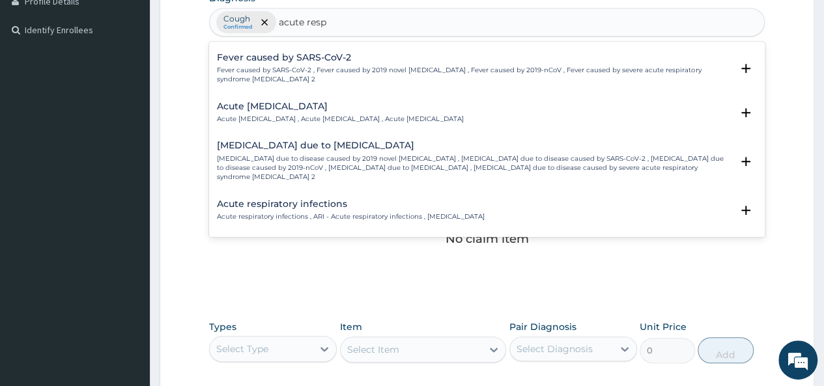
scroll to position [521, 0]
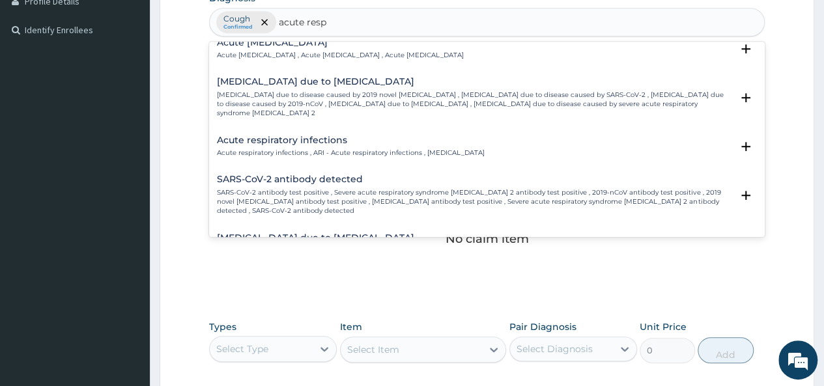
click at [305, 136] on div "Acute respiratory infections Acute respiratory infections , ARI - Acute respira…" at bounding box center [351, 147] width 268 height 23
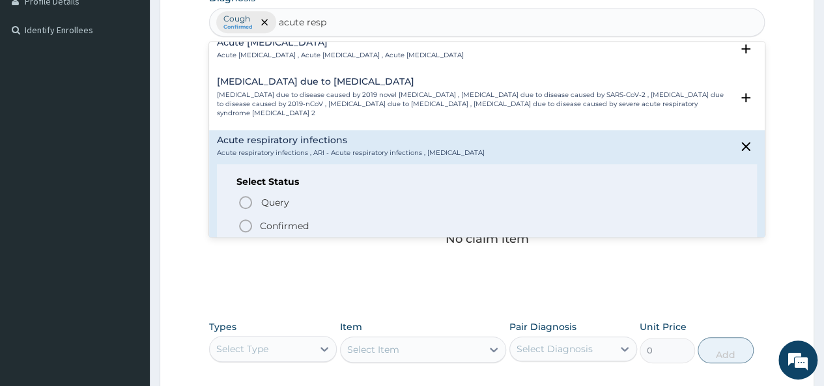
click at [285, 220] on p "Confirmed" at bounding box center [284, 226] width 49 height 13
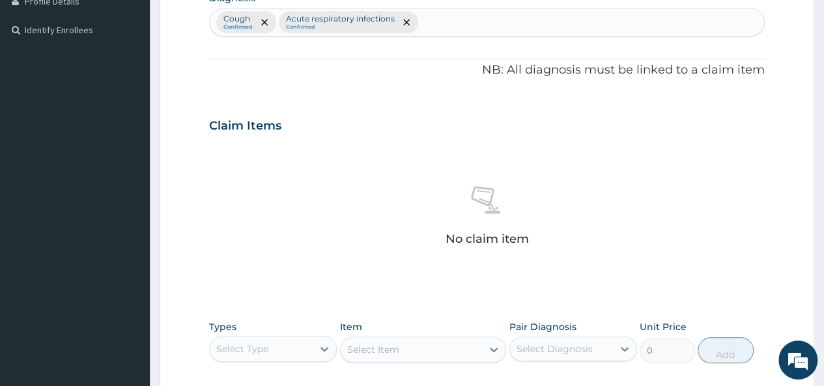
click at [294, 351] on div "Select Type" at bounding box center [261, 349] width 103 height 21
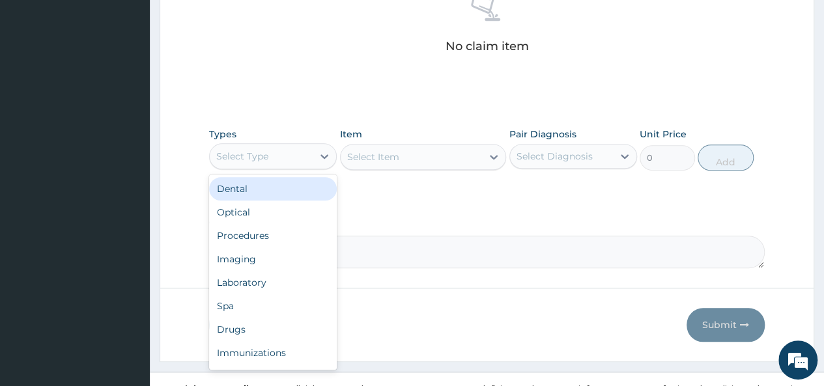
scroll to position [537, 0]
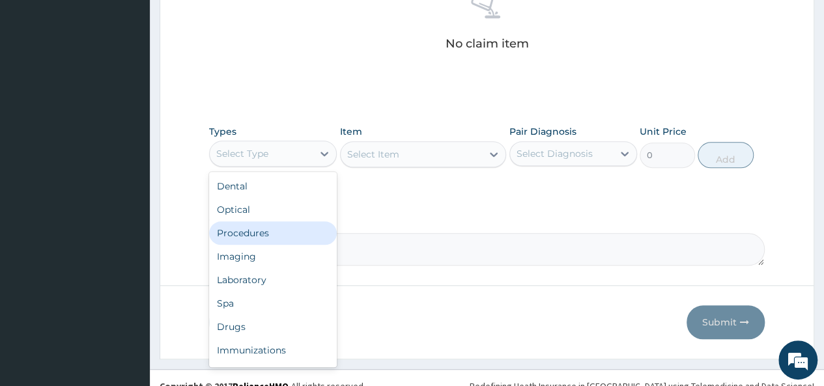
click at [263, 229] on div "Procedures" at bounding box center [273, 232] width 128 height 23
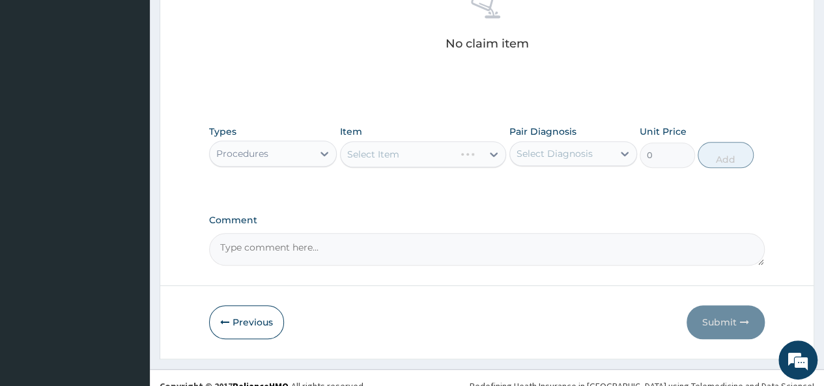
click at [453, 148] on div "Select Item" at bounding box center [423, 154] width 167 height 26
click at [438, 152] on div "Select Item" at bounding box center [412, 154] width 142 height 21
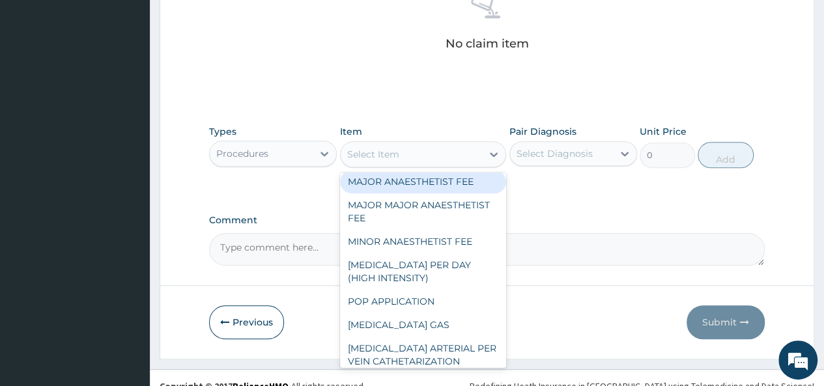
scroll to position [0, 0]
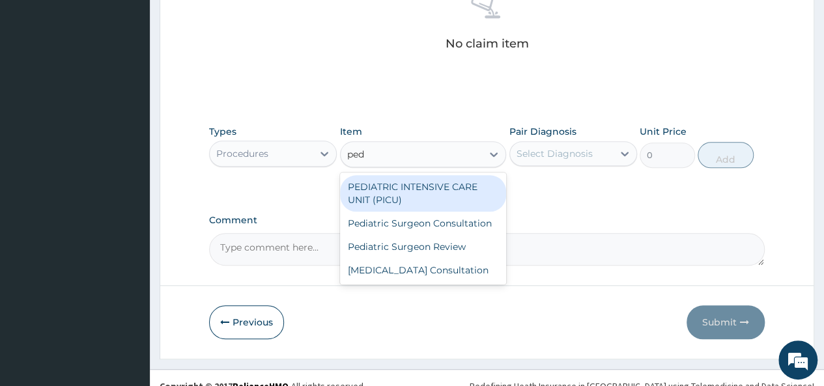
type input "pedi"
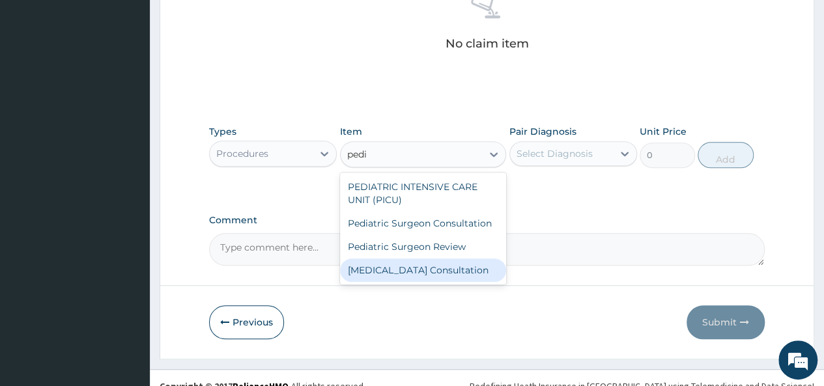
click at [440, 265] on div "Pediatrician Consultation" at bounding box center [423, 270] width 167 height 23
type input "42240"
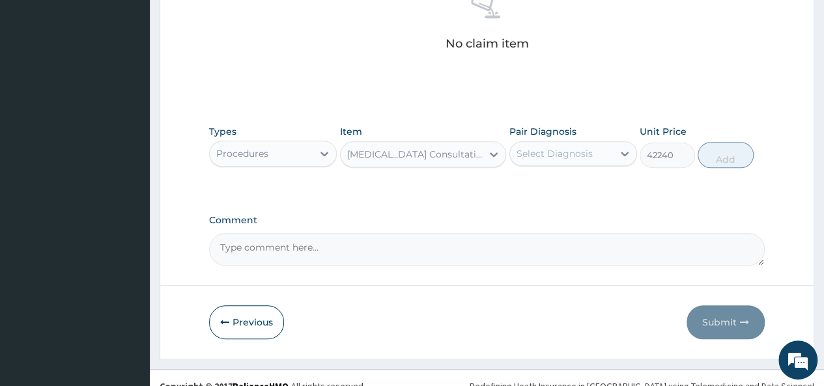
click at [569, 153] on div "Select Diagnosis" at bounding box center [555, 153] width 76 height 13
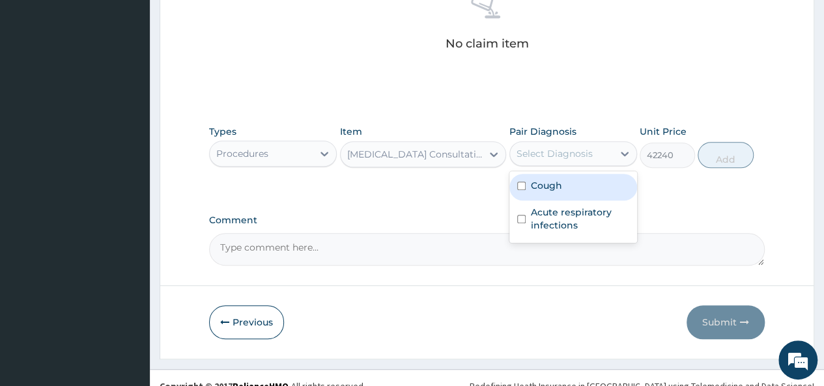
click at [519, 187] on input "checkbox" at bounding box center [521, 186] width 8 height 8
checkbox input "true"
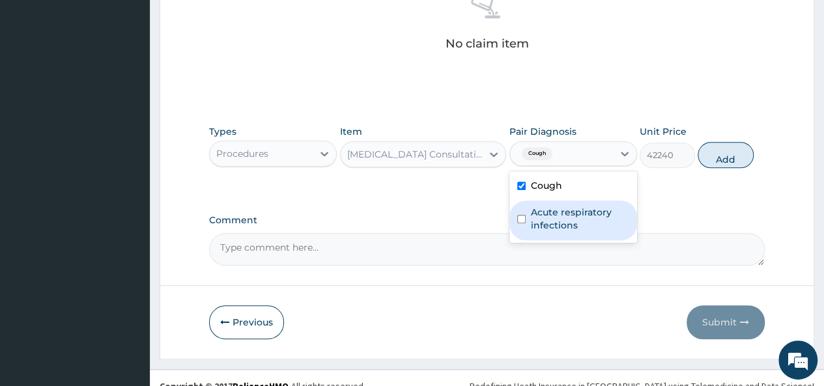
click at [521, 218] on input "checkbox" at bounding box center [521, 219] width 8 height 8
checkbox input "true"
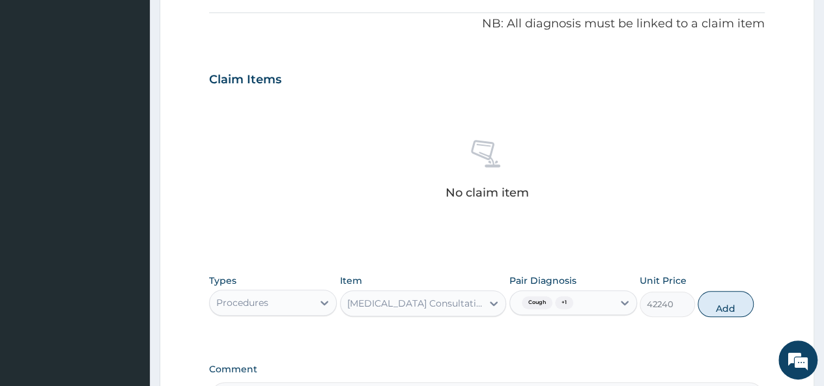
scroll to position [550, 0]
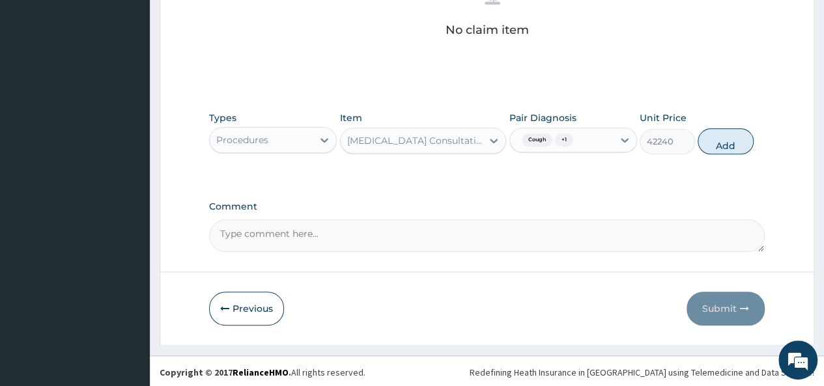
click at [311, 223] on textarea "Comment" at bounding box center [487, 236] width 556 height 33
click at [728, 144] on button "Add" at bounding box center [725, 141] width 55 height 26
type input "0"
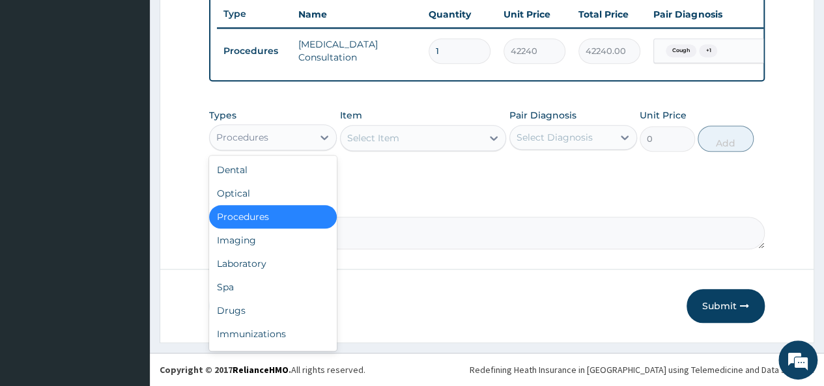
click at [307, 132] on div "Procedures" at bounding box center [261, 137] width 103 height 21
click at [268, 218] on div "Procedures" at bounding box center [273, 216] width 128 height 23
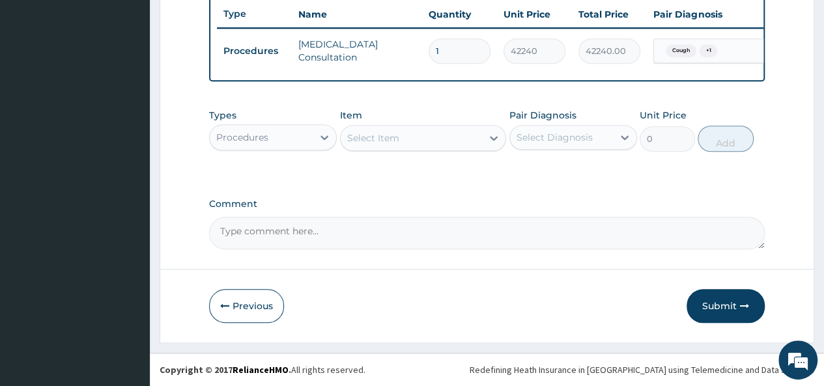
click at [298, 134] on div "Procedures" at bounding box center [261, 137] width 103 height 21
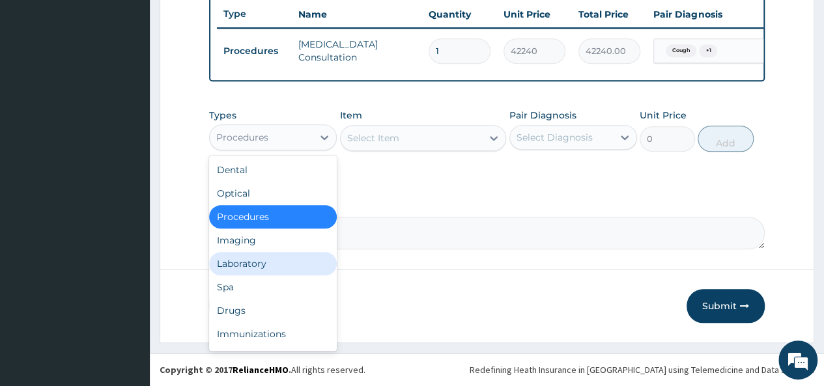
click at [408, 321] on div "Previous Submit" at bounding box center [487, 306] width 556 height 34
click at [300, 139] on div "Procedures" at bounding box center [261, 137] width 103 height 21
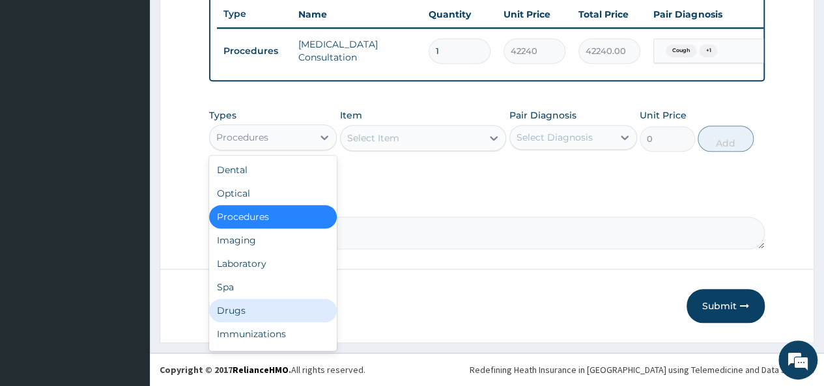
click at [244, 313] on div "Drugs" at bounding box center [273, 310] width 128 height 23
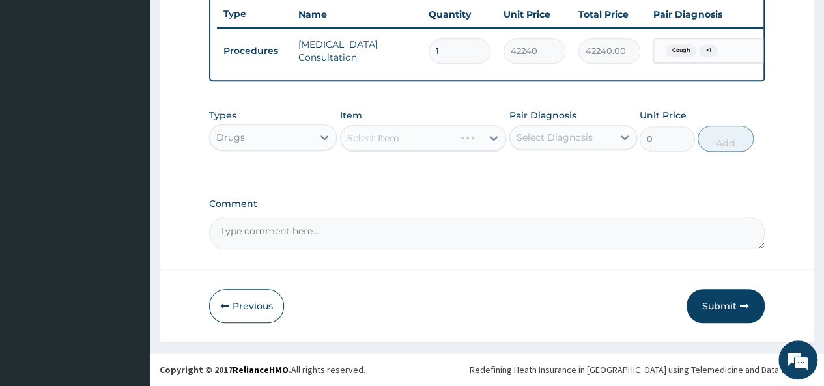
click at [407, 141] on div "Select Item" at bounding box center [423, 138] width 167 height 26
click at [445, 136] on div "Select Item" at bounding box center [412, 138] width 142 height 21
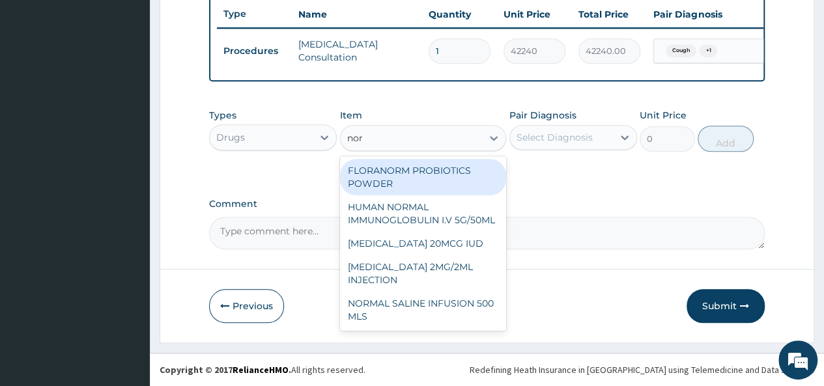
scroll to position [0, 0]
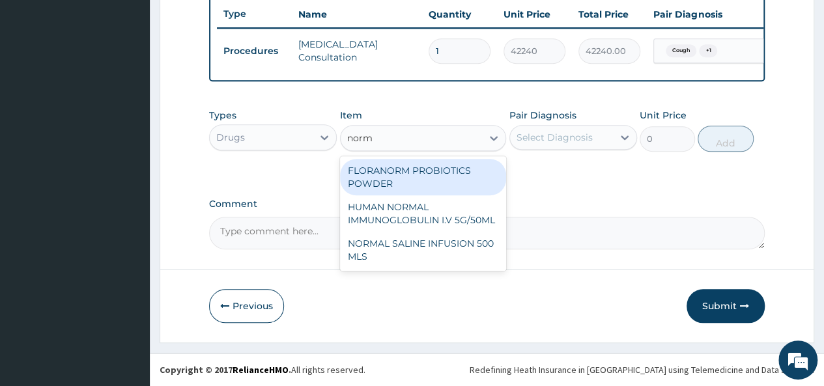
type input "norma"
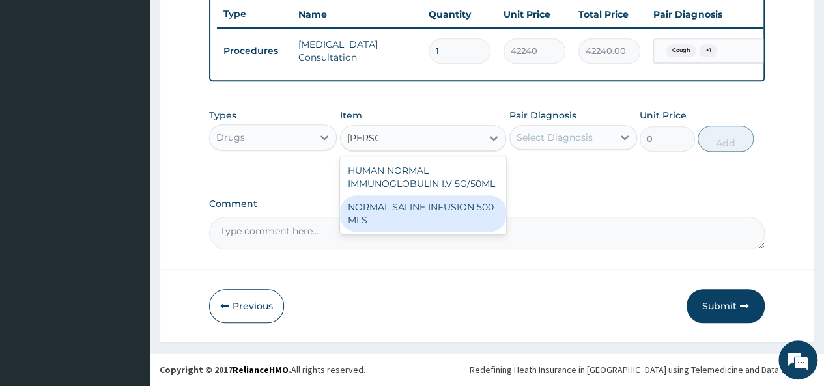
click at [408, 212] on div "NORMAL SALINE INFUSION 500 MLS" at bounding box center [423, 213] width 167 height 36
type input "1660.05"
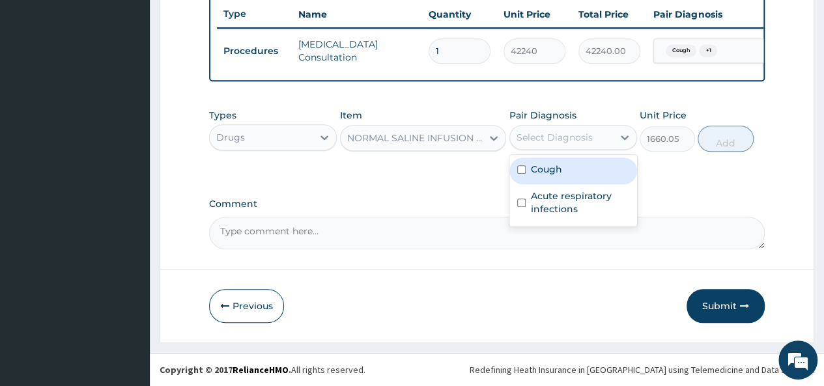
click at [594, 143] on div "Select Diagnosis" at bounding box center [561, 137] width 103 height 21
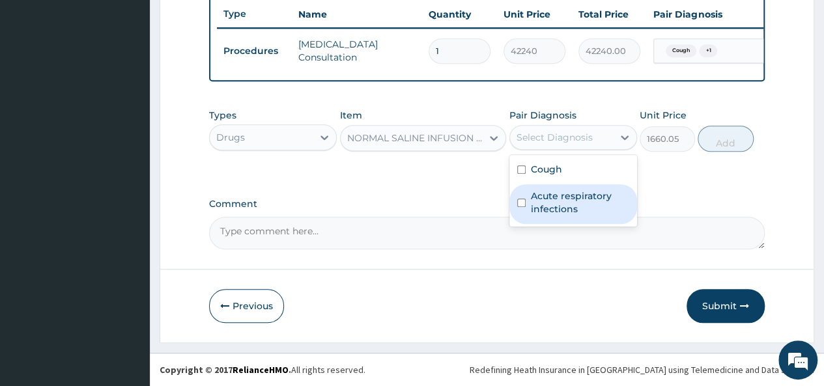
click at [545, 208] on label "Acute respiratory infections" at bounding box center [580, 203] width 98 height 26
checkbox input "true"
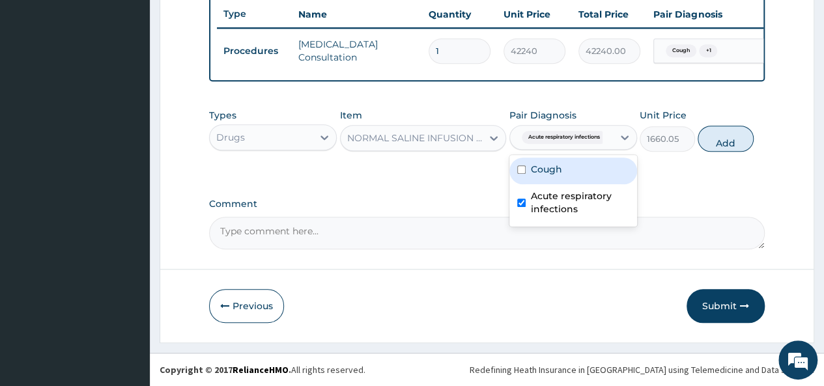
click at [519, 173] on input "checkbox" at bounding box center [521, 169] width 8 height 8
checkbox input "true"
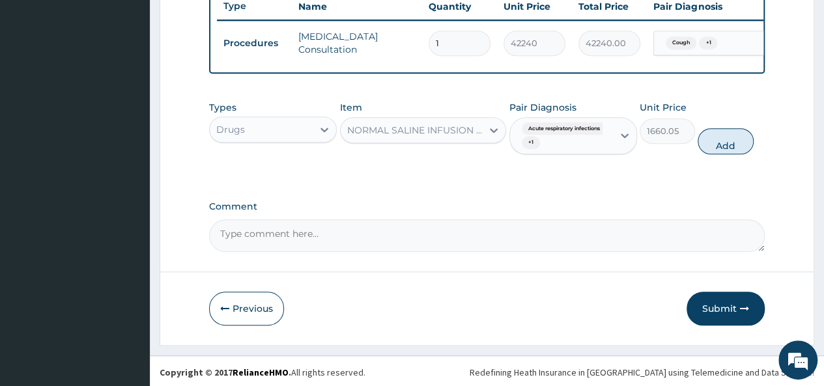
click at [674, 174] on div "Types Drugs Item NORMAL SALINE INFUSION 500 MLS Pair Diagnosis Acute respirator…" at bounding box center [487, 137] width 556 height 87
click at [722, 153] on button "Add" at bounding box center [725, 141] width 55 height 26
type input "0"
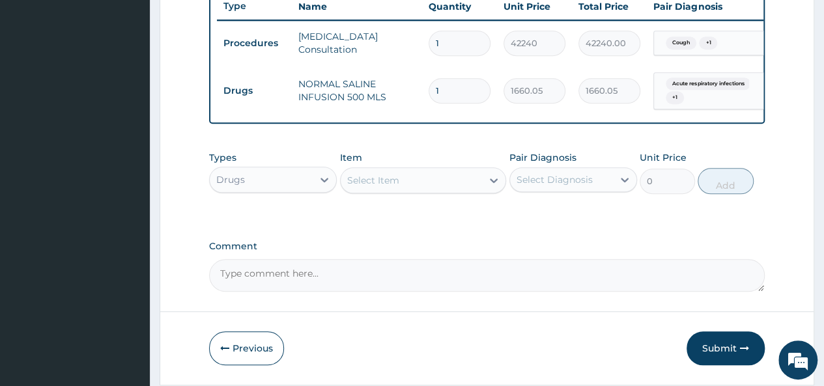
click at [305, 190] on div "Drugs" at bounding box center [261, 179] width 103 height 21
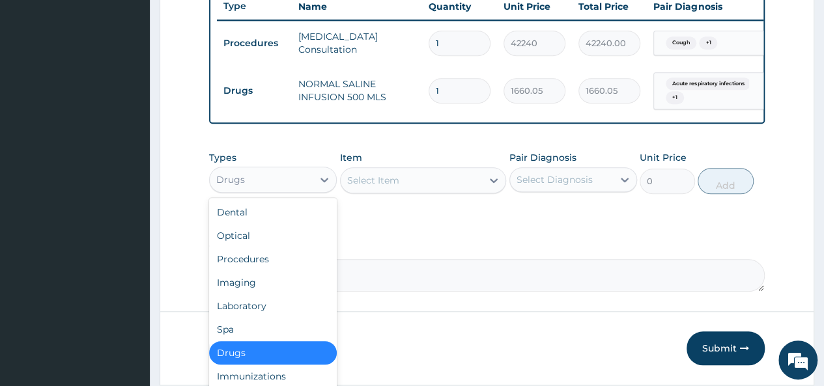
click at [399, 185] on div "Select Item" at bounding box center [412, 180] width 142 height 21
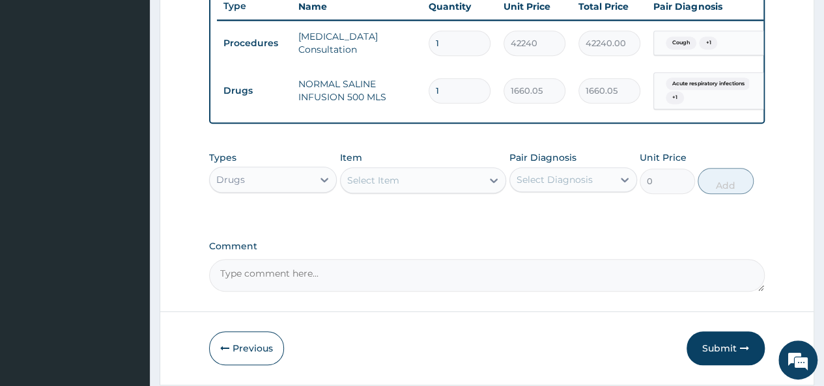
click at [404, 190] on div "Select Item" at bounding box center [412, 180] width 142 height 21
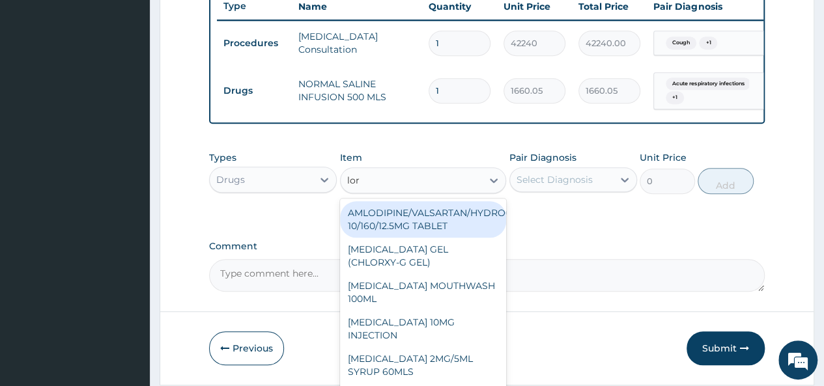
type input "lora"
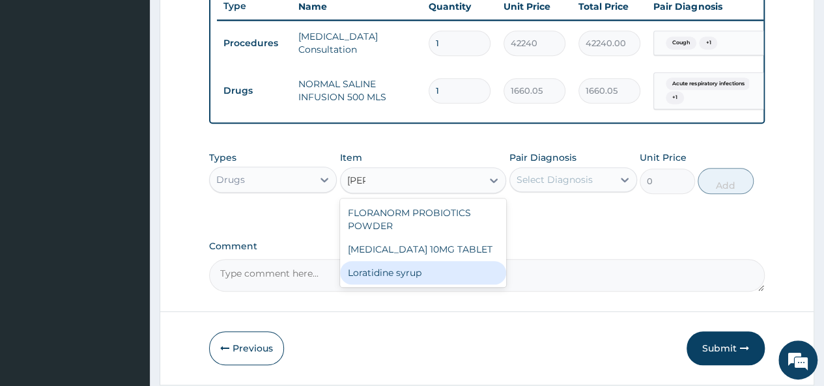
click at [420, 281] on div "Loratidine syrup" at bounding box center [423, 272] width 167 height 23
type input "2900"
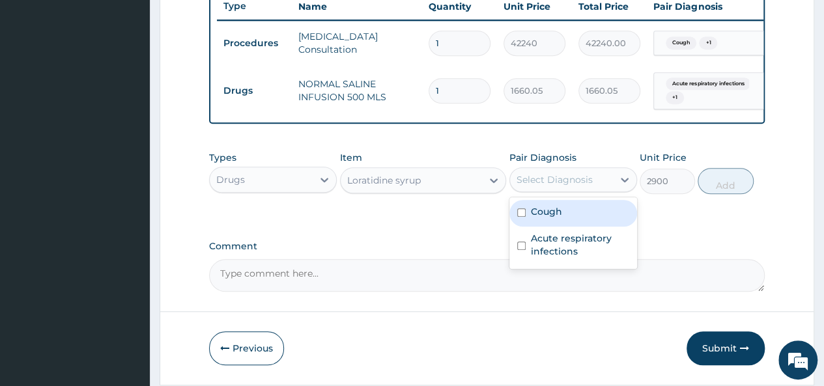
click at [592, 190] on div "Select Diagnosis" at bounding box center [561, 179] width 103 height 21
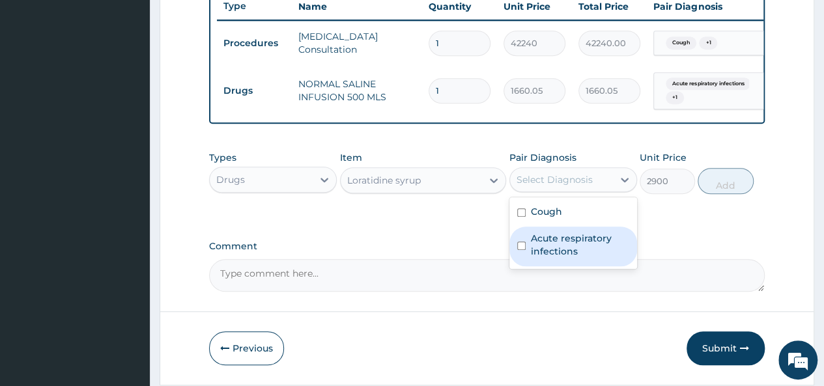
click at [563, 249] on label "Acute respiratory infections" at bounding box center [580, 245] width 98 height 26
checkbox input "true"
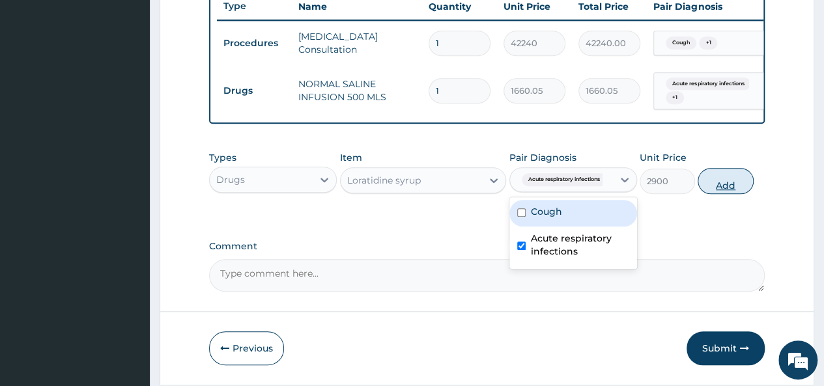
click at [707, 192] on button "Add" at bounding box center [725, 181] width 55 height 26
type input "0"
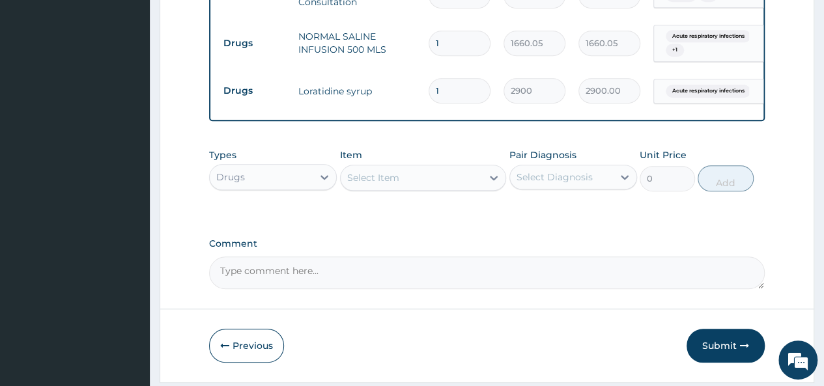
scroll to position [594, 0]
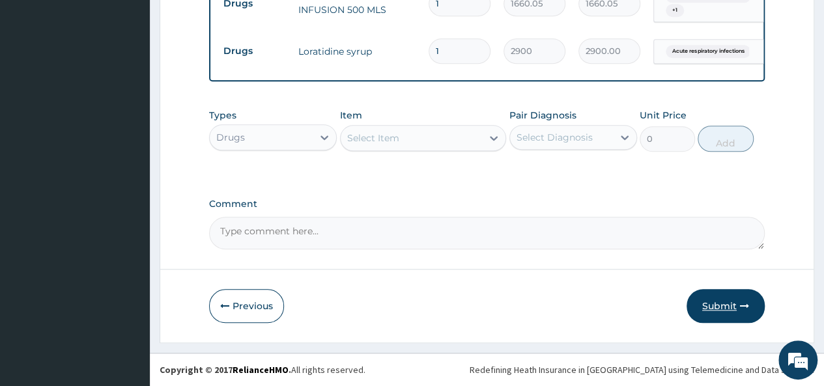
click at [713, 303] on button "Submit" at bounding box center [726, 306] width 78 height 34
click at [706, 302] on button "Submit" at bounding box center [726, 306] width 78 height 34
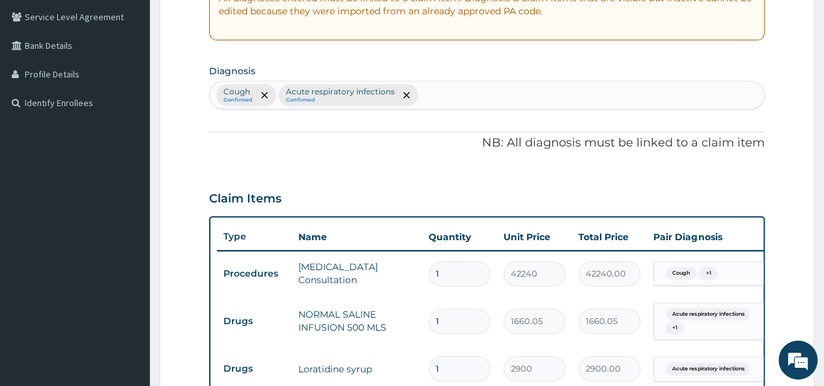
scroll to position [0, 0]
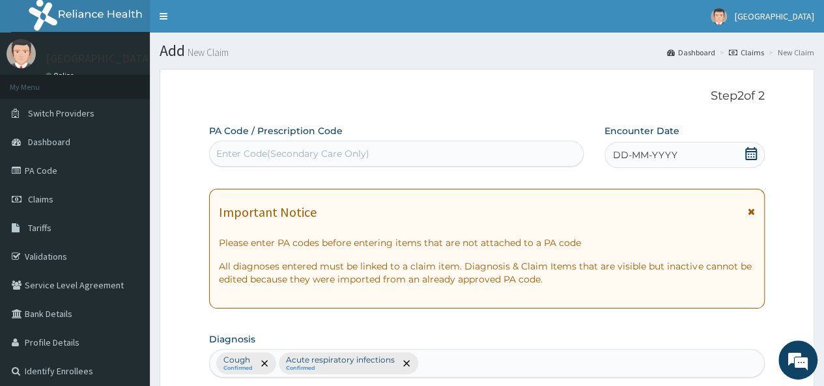
click at [748, 157] on icon at bounding box center [751, 153] width 13 height 13
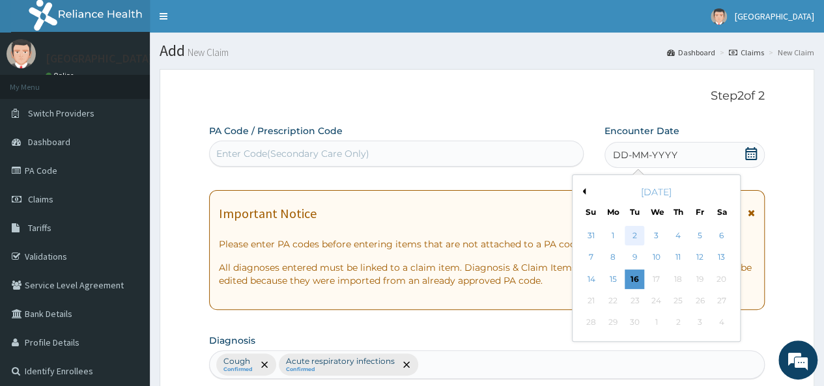
click at [625, 233] on div "2" at bounding box center [635, 236] width 20 height 20
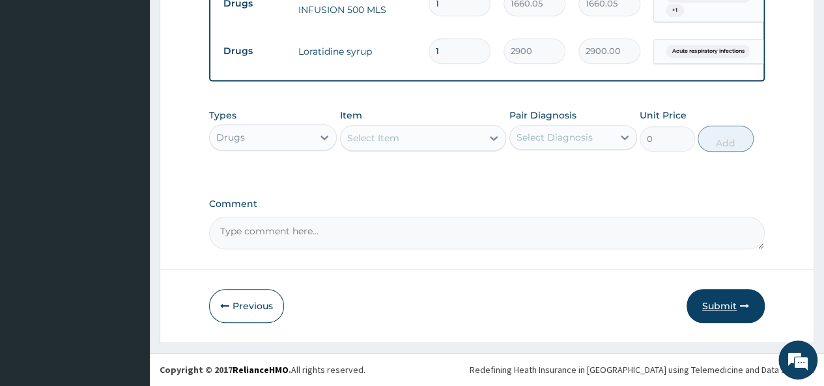
click at [715, 308] on button "Submit" at bounding box center [726, 306] width 78 height 34
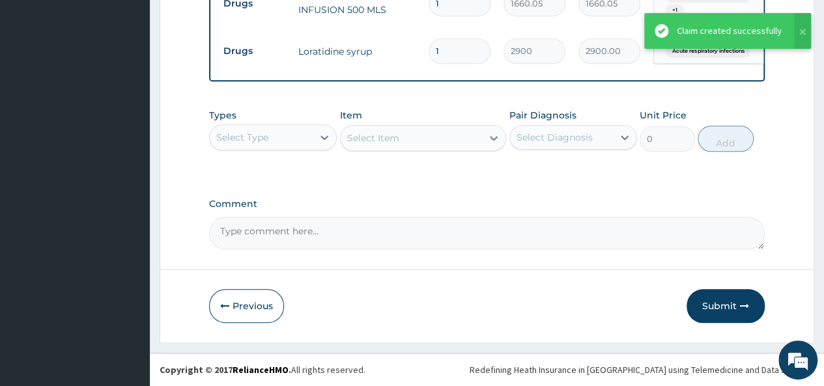
scroll to position [515, 0]
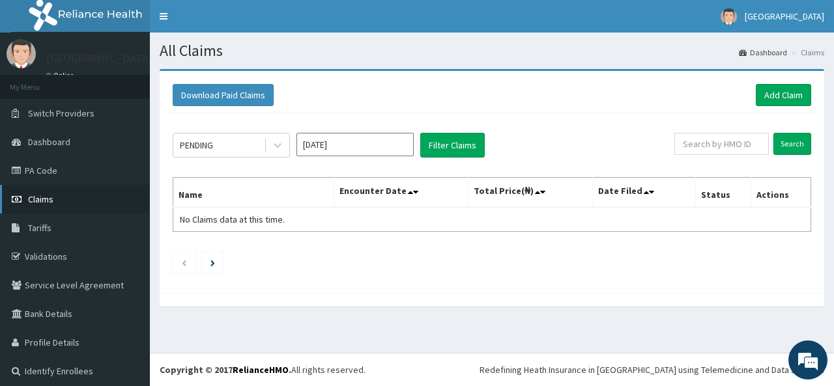
click at [53, 193] on link "Claims" at bounding box center [75, 199] width 150 height 29
